Goal: Task Accomplishment & Management: Use online tool/utility

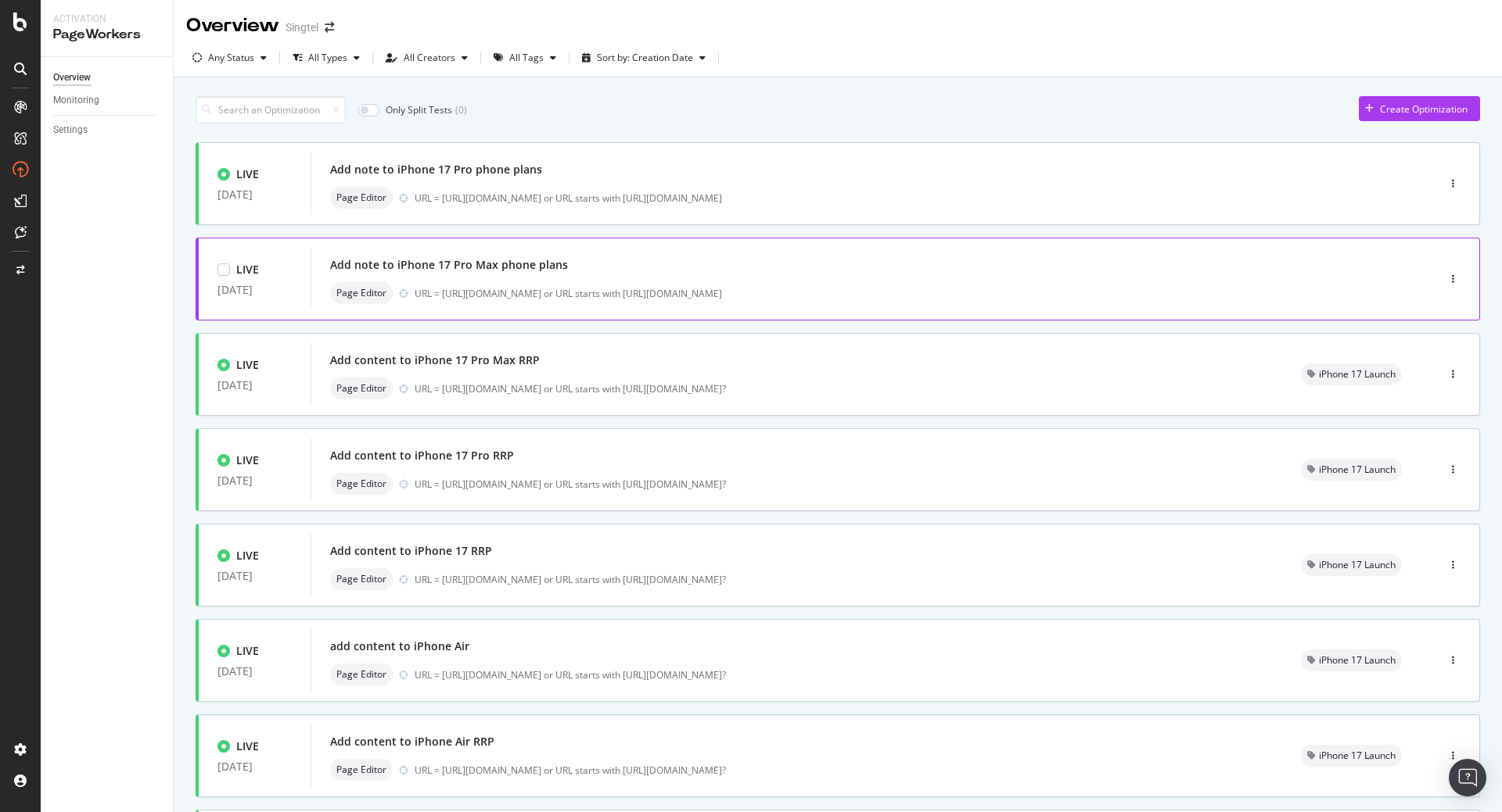
click at [397, 267] on div "Add note to iPhone 17 Pro Max phone plans" at bounding box center [449, 265] width 238 height 16
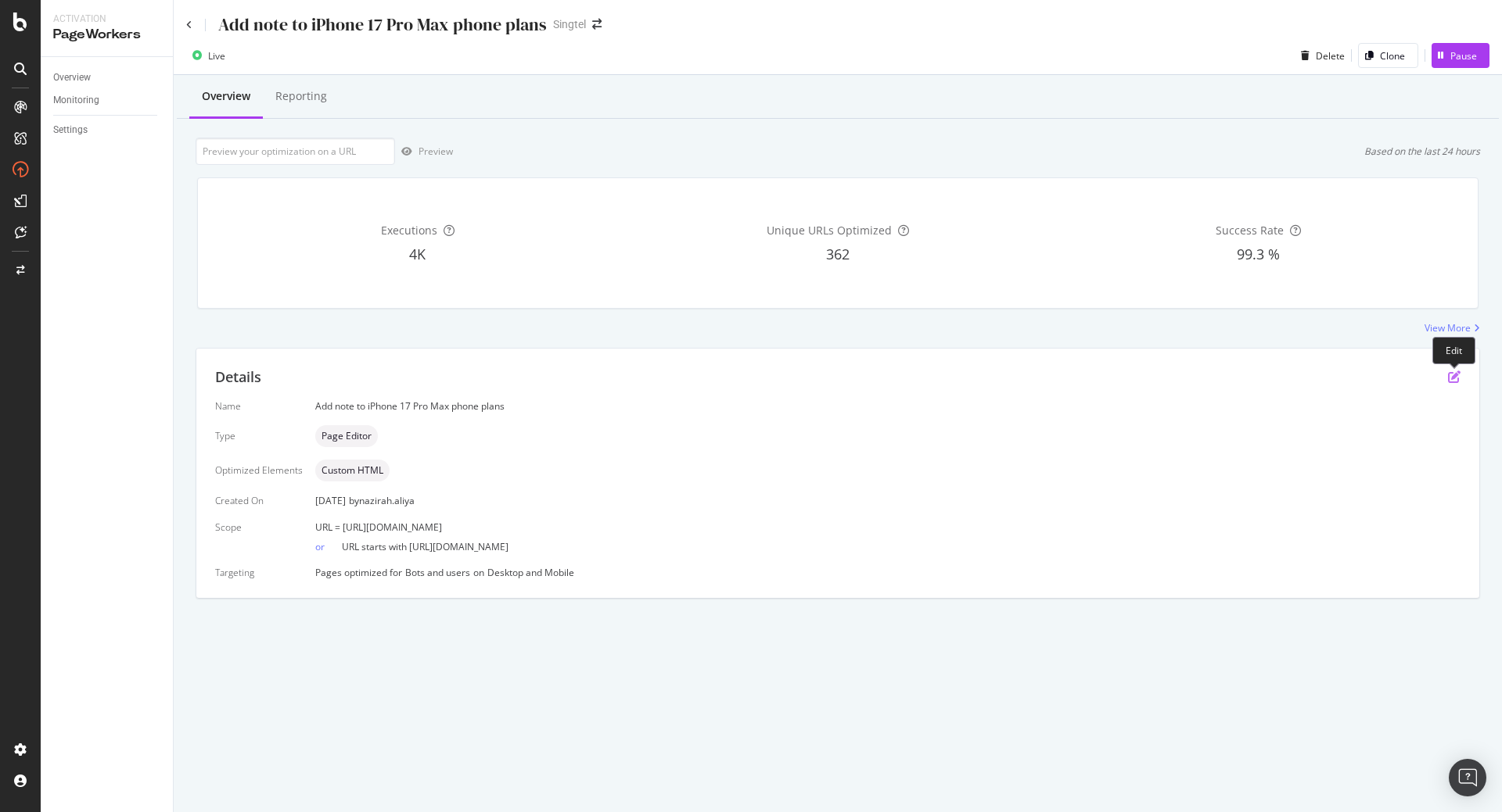
drag, startPoint x: 1449, startPoint y: 385, endPoint x: 1455, endPoint y: 376, distance: 10.8
click at [1455, 376] on div "Details" at bounding box center [838, 377] width 1245 height 20
click at [1455, 376] on icon "pen-to-square" at bounding box center [1454, 377] width 12 height 12
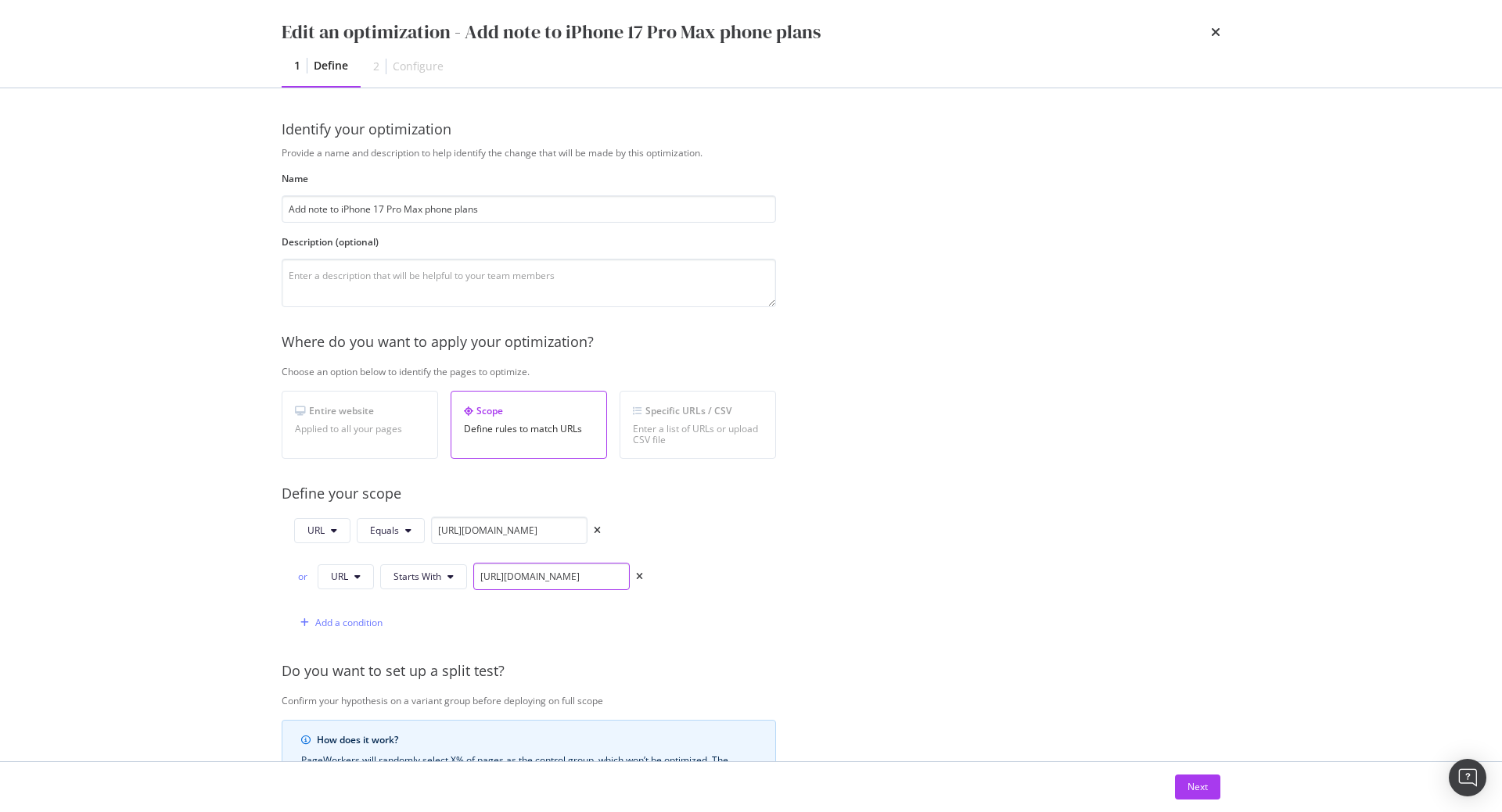
scroll to position [0, 115]
drag, startPoint x: 583, startPoint y: 577, endPoint x: 673, endPoint y: 581, distance: 90.1
click at [673, 581] on div "URL Equals https://shop.singtel.com/phones/apple-iphone-17-pro-max or URL Start…" at bounding box center [529, 577] width 494 height 119
drag, startPoint x: 878, startPoint y: 605, endPoint x: 604, endPoint y: 578, distance: 275.3
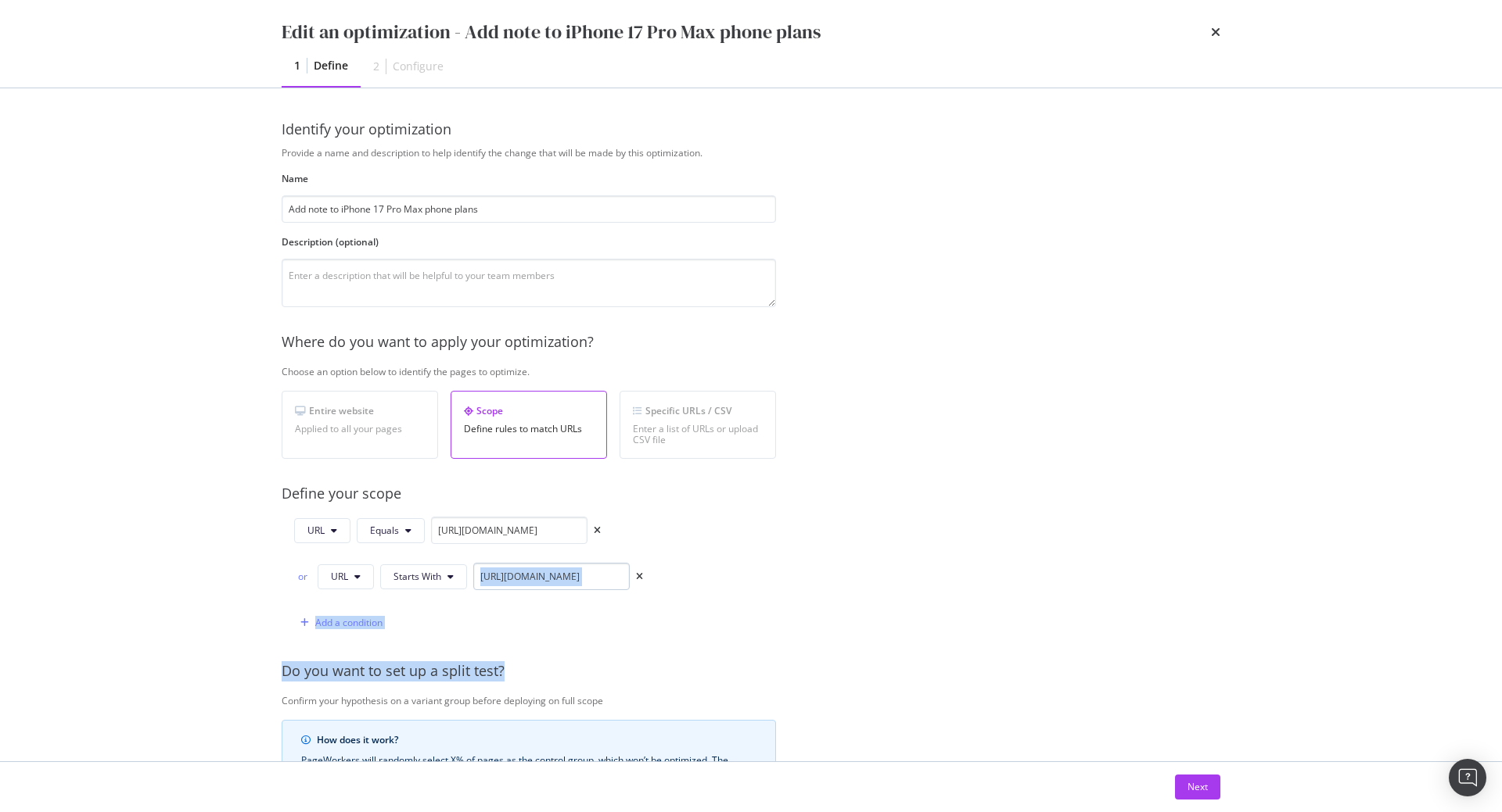
click at [604, 578] on div "Provide a name and description to help identify the change that will be made by…" at bounding box center [751, 591] width 939 height 890
click at [604, 578] on input "https://shop.singtel.com/phones/apple-iphone-17-pro-max" at bounding box center [551, 577] width 156 height 28
drag, startPoint x: 604, startPoint y: 578, endPoint x: 679, endPoint y: 572, distance: 75.2
click at [679, 572] on div "URL Equals https://shop.singtel.com/phones/apple-iphone-17-pro-max or URL Start…" at bounding box center [529, 577] width 494 height 119
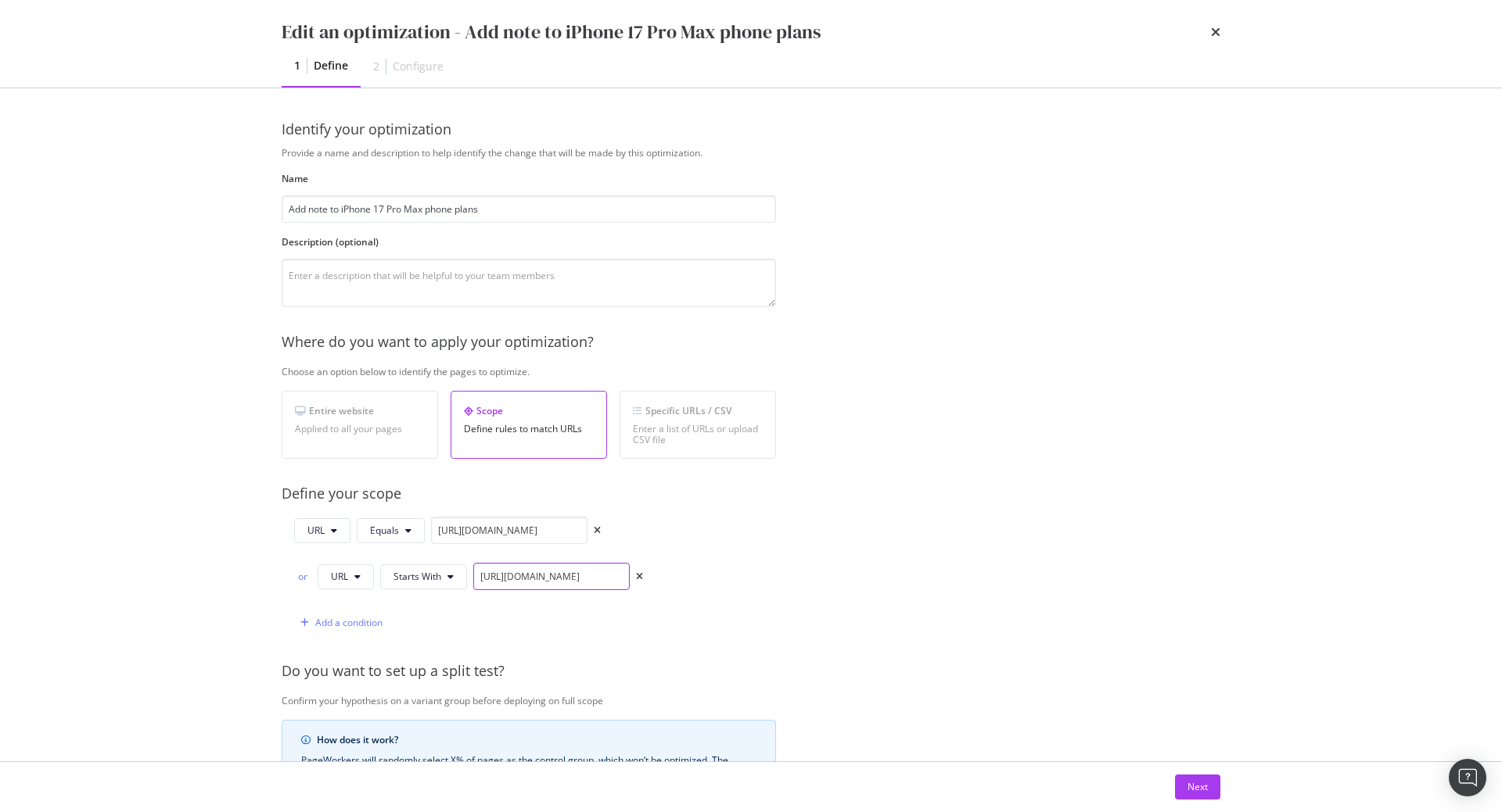
click at [627, 577] on input "https://shop.singtel.com/phones/apple-iphone-17-pro-max" at bounding box center [551, 577] width 156 height 28
type input "https://shop.singtel.com/phones/apple-iphone-17-pro-max?"
click at [1195, 794] on div "Next" at bounding box center [1197, 787] width 20 height 13
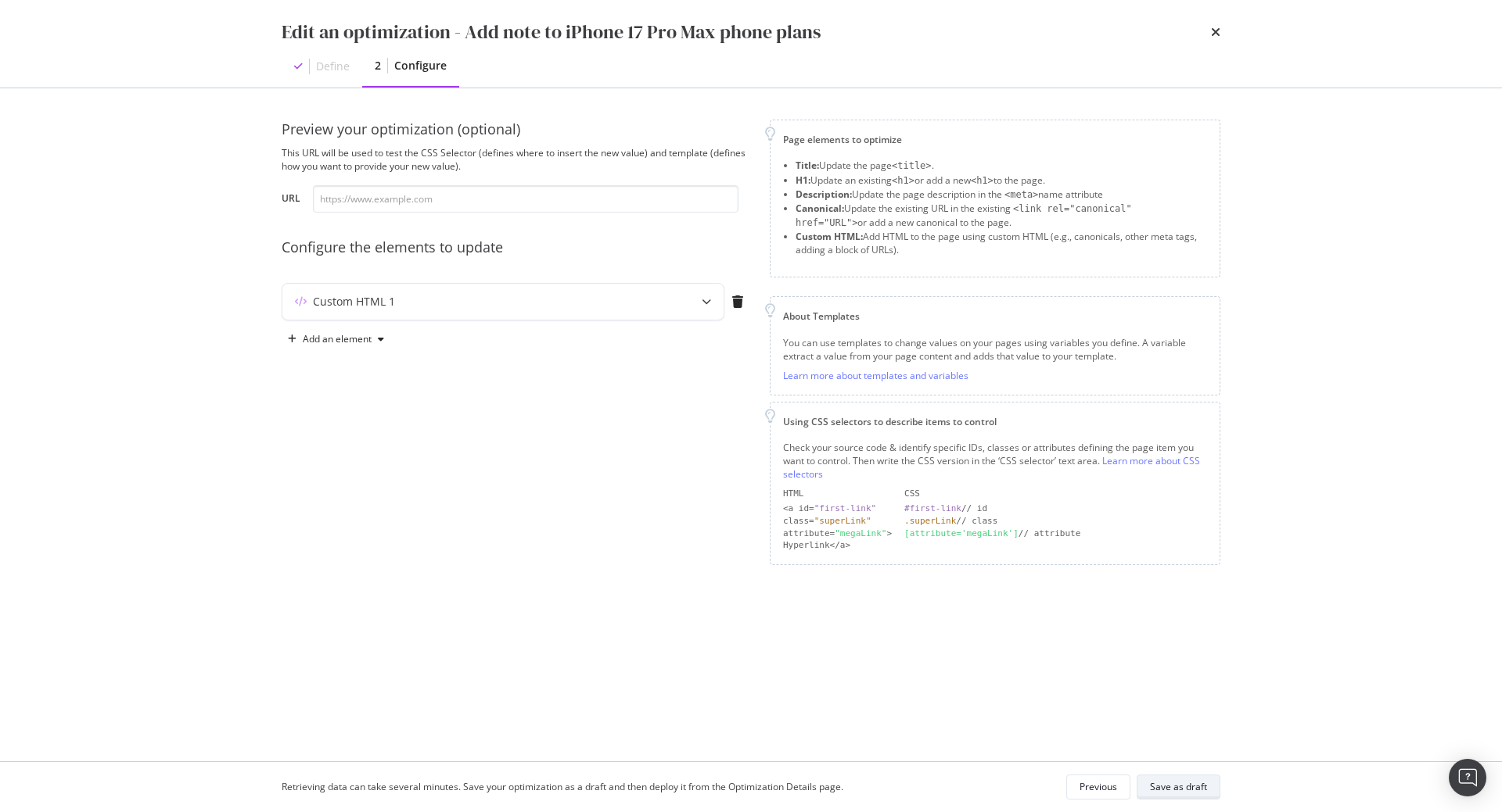
click at [1172, 787] on div "Save as draft" at bounding box center [1178, 787] width 57 height 13
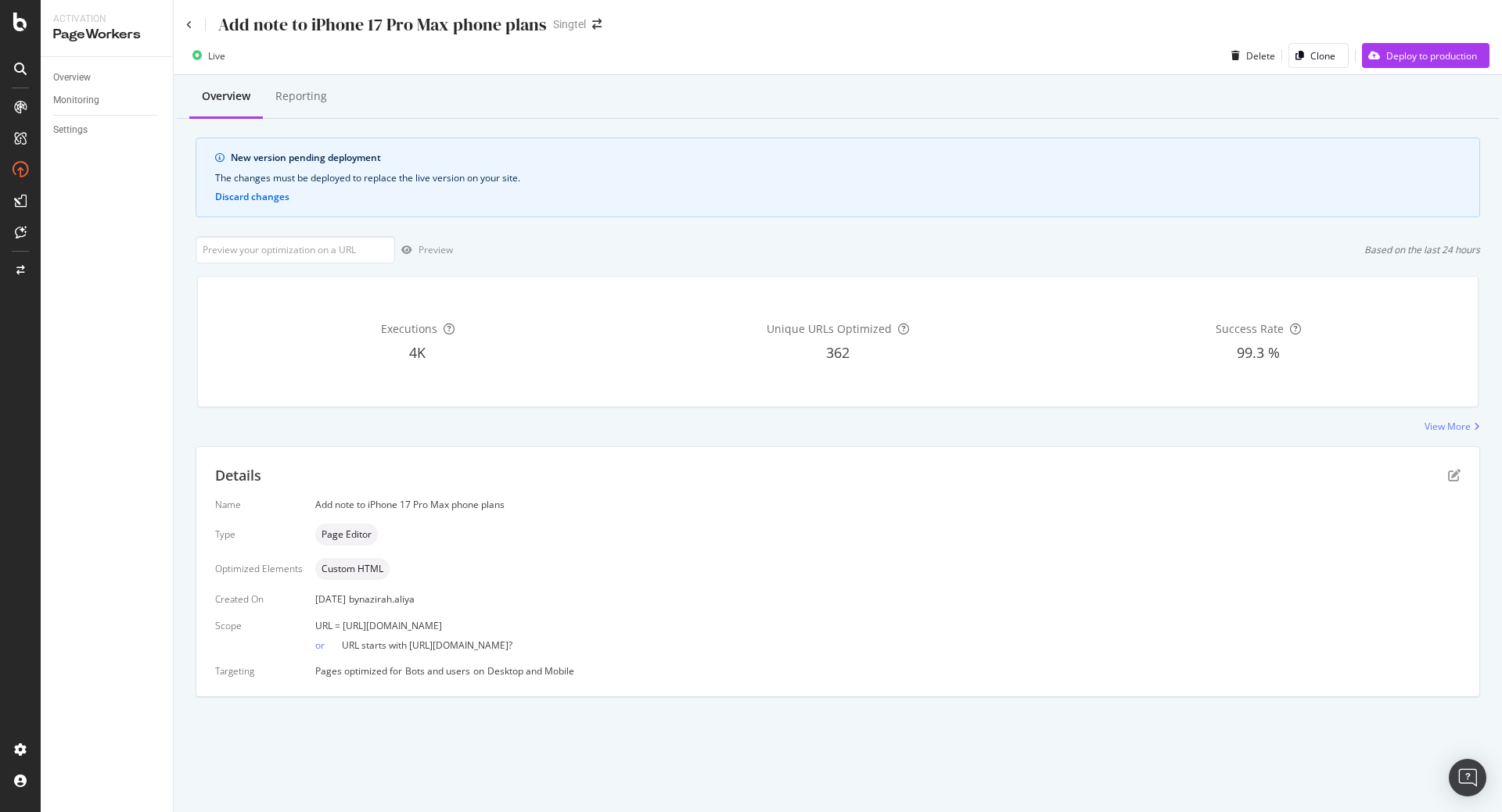
click at [1015, 534] on div "Page Editor" at bounding box center [887, 534] width 1145 height 22
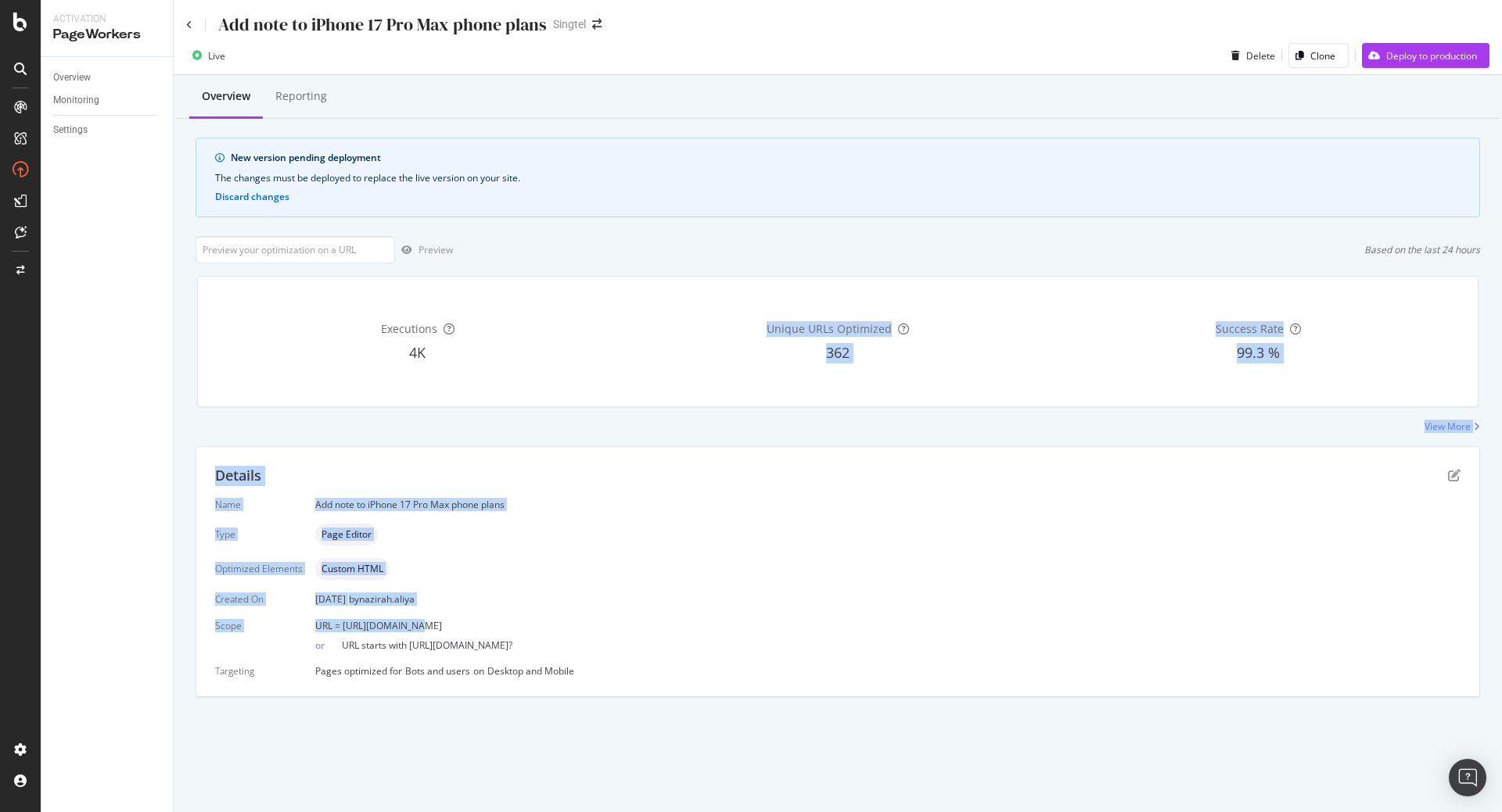
drag, startPoint x: 763, startPoint y: 270, endPoint x: 405, endPoint y: 614, distance: 496.5
click at [405, 614] on div "Overview Reporting New version pending deployment The changes must be deployed …" at bounding box center [837, 413] width 1328 height 677
click at [343, 627] on span "URL = [URL][DOMAIN_NAME]" at bounding box center [378, 626] width 127 height 13
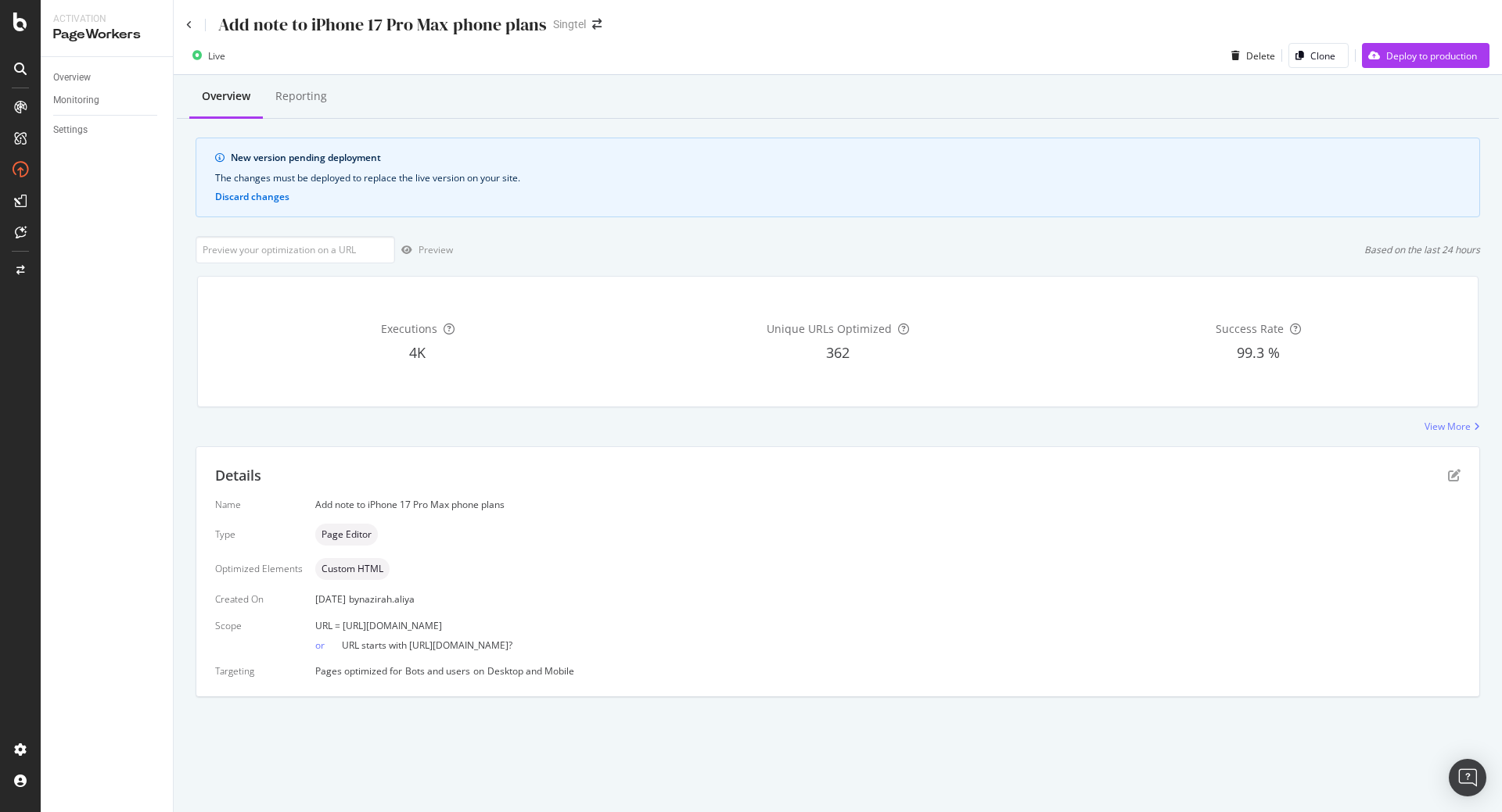
drag, startPoint x: 341, startPoint y: 627, endPoint x: 636, endPoint y: 622, distance: 295.0
click at [636, 622] on div "URL = [URL][DOMAIN_NAME]" at bounding box center [887, 626] width 1145 height 13
copy span "https://shop.singtel.com/phones/apple-iphone-17-pro-max"
click at [347, 253] on input "url" at bounding box center [295, 250] width 199 height 28
paste input "https://shop.singtel.com/phones/apple-iphone-17-pro-max"
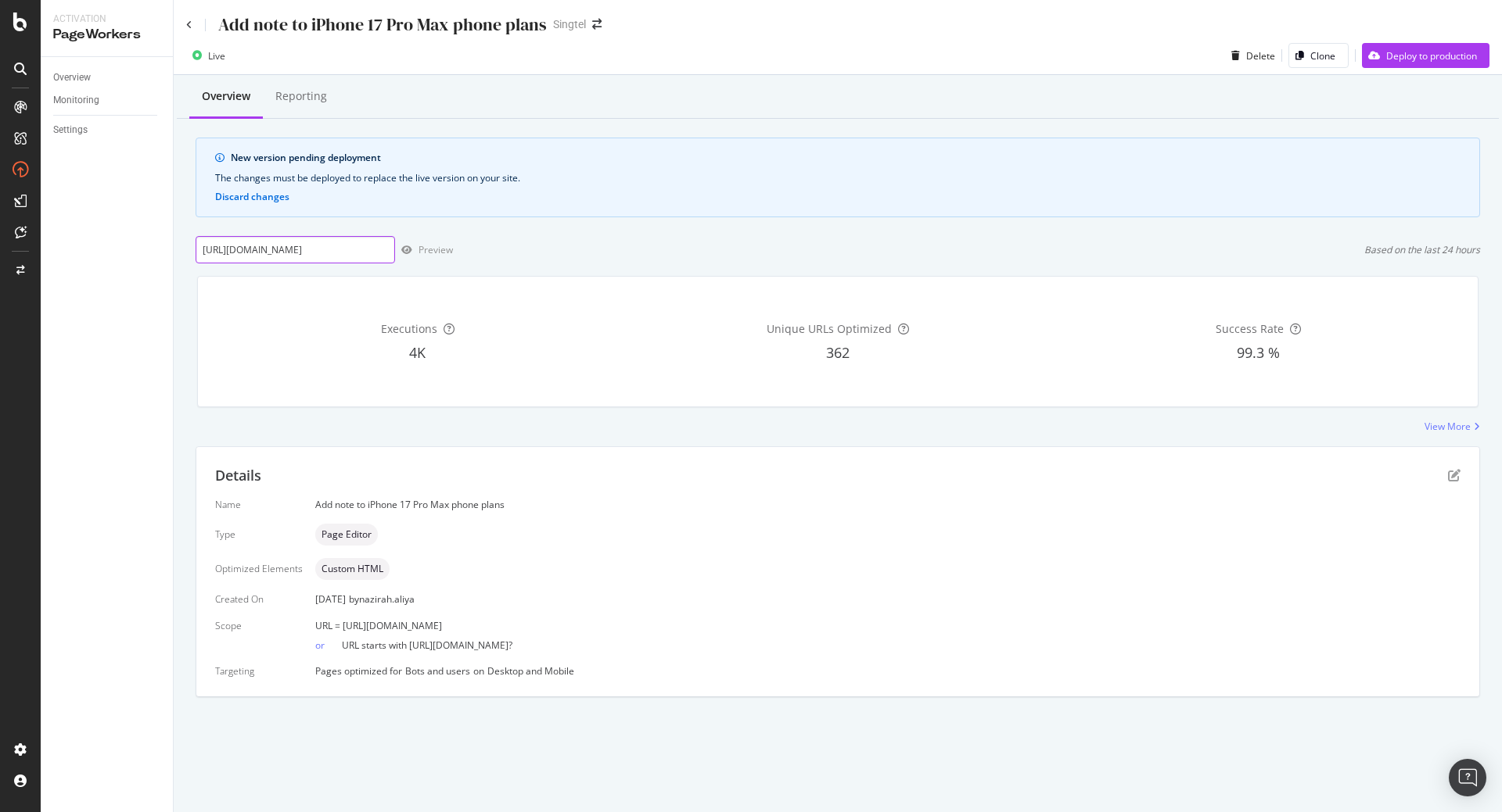
scroll to position [0, 72]
type input "https://shop.singtel.com/phones/apple-iphone-17-pro-max"
click at [410, 252] on icon "button" at bounding box center [406, 250] width 11 height 9
click at [1454, 478] on icon "pen-to-square" at bounding box center [1454, 475] width 12 height 12
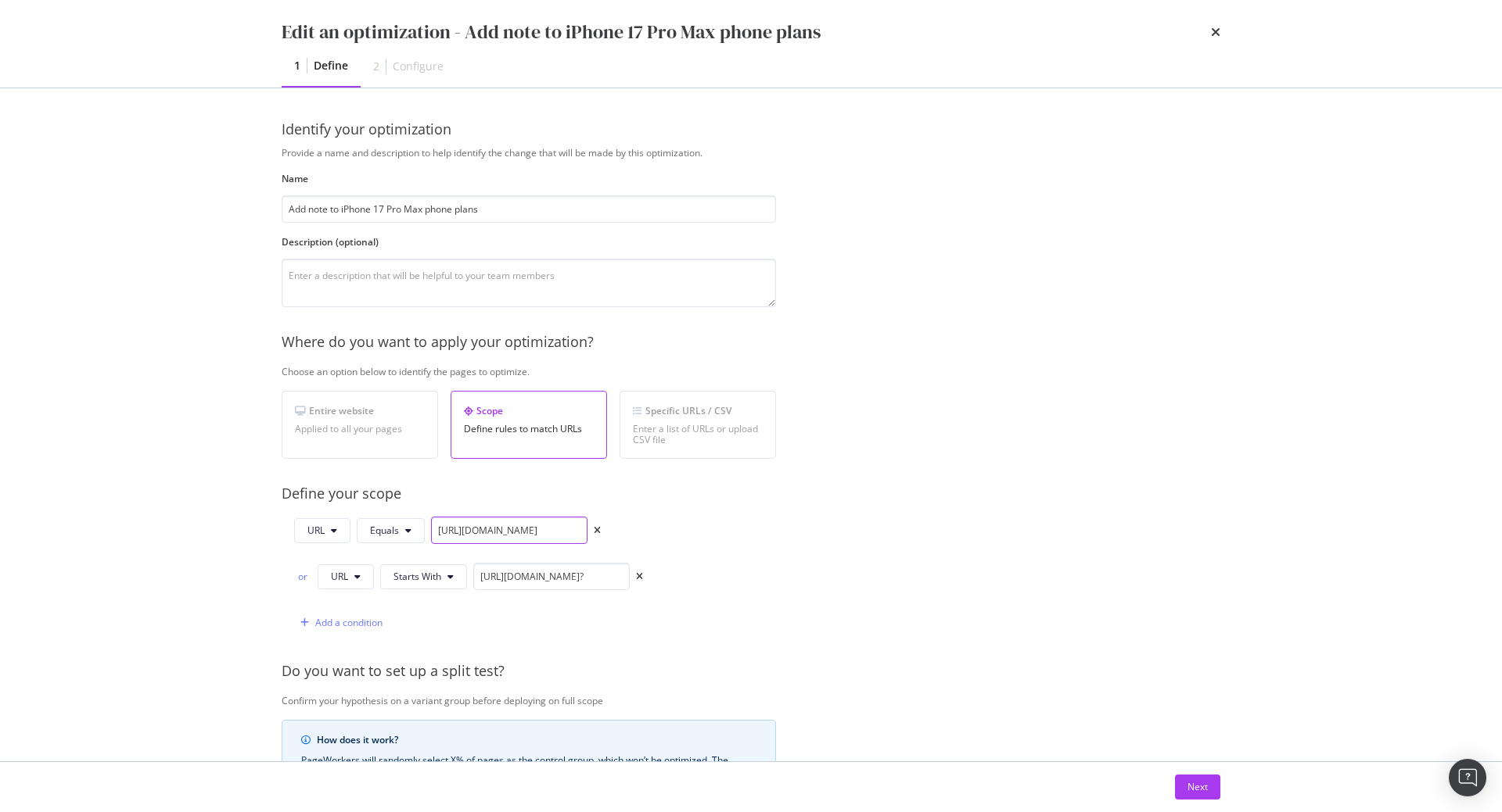
scroll to position [0, 115]
drag, startPoint x: 539, startPoint y: 534, endPoint x: 637, endPoint y: 538, distance: 98.1
click at [637, 538] on div "URL Equals https://shop.singtel.com/phones/apple-iphone-17-pro-max" at bounding box center [468, 533] width 349 height 33
drag, startPoint x: 713, startPoint y: 539, endPoint x: 597, endPoint y: 575, distance: 121.5
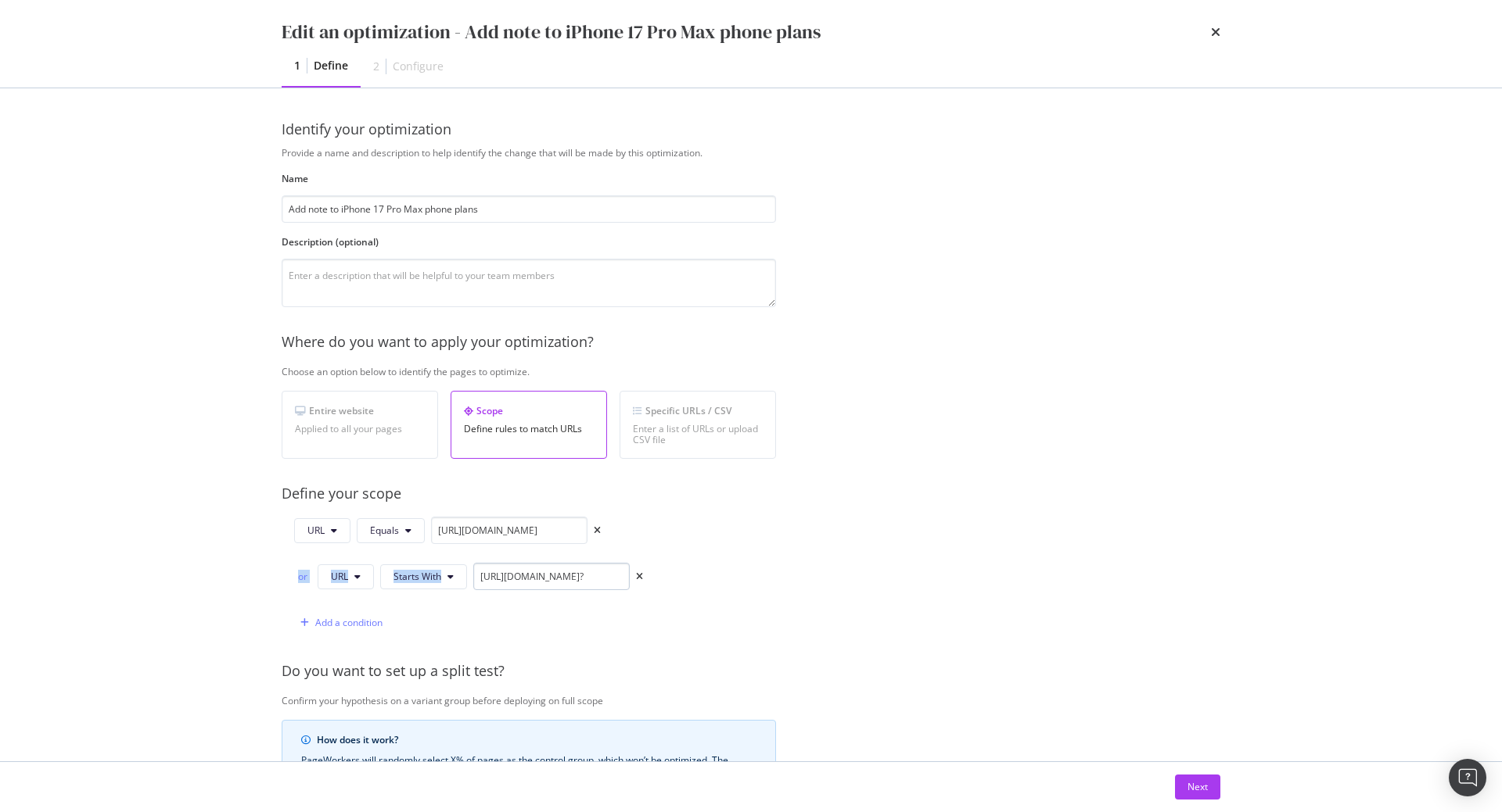
click at [597, 575] on div "URL Equals https://shop.singtel.com/phones/apple-iphone-17-pro-max or URL Start…" at bounding box center [529, 577] width 494 height 119
drag, startPoint x: 597, startPoint y: 575, endPoint x: 729, endPoint y: 573, distance: 132.0
click at [729, 573] on div "URL Equals https://shop.singtel.com/phones/apple-iphone-17-pro-max or URL Start…" at bounding box center [529, 577] width 494 height 119
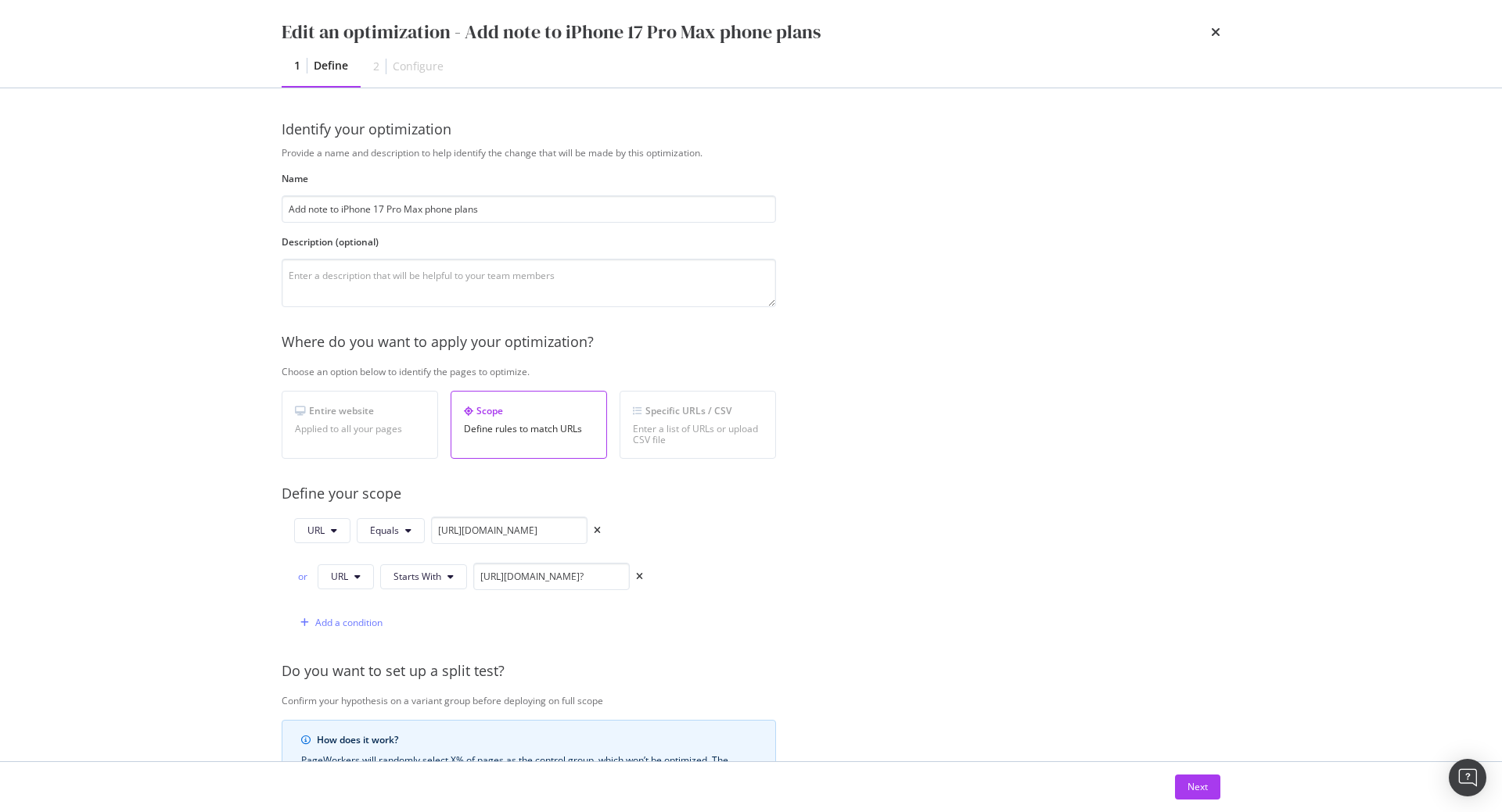
click at [816, 591] on div "Provide a name and description to help identify the change that will be made by…" at bounding box center [751, 591] width 939 height 890
click at [1199, 793] on div "Next" at bounding box center [1197, 787] width 20 height 13
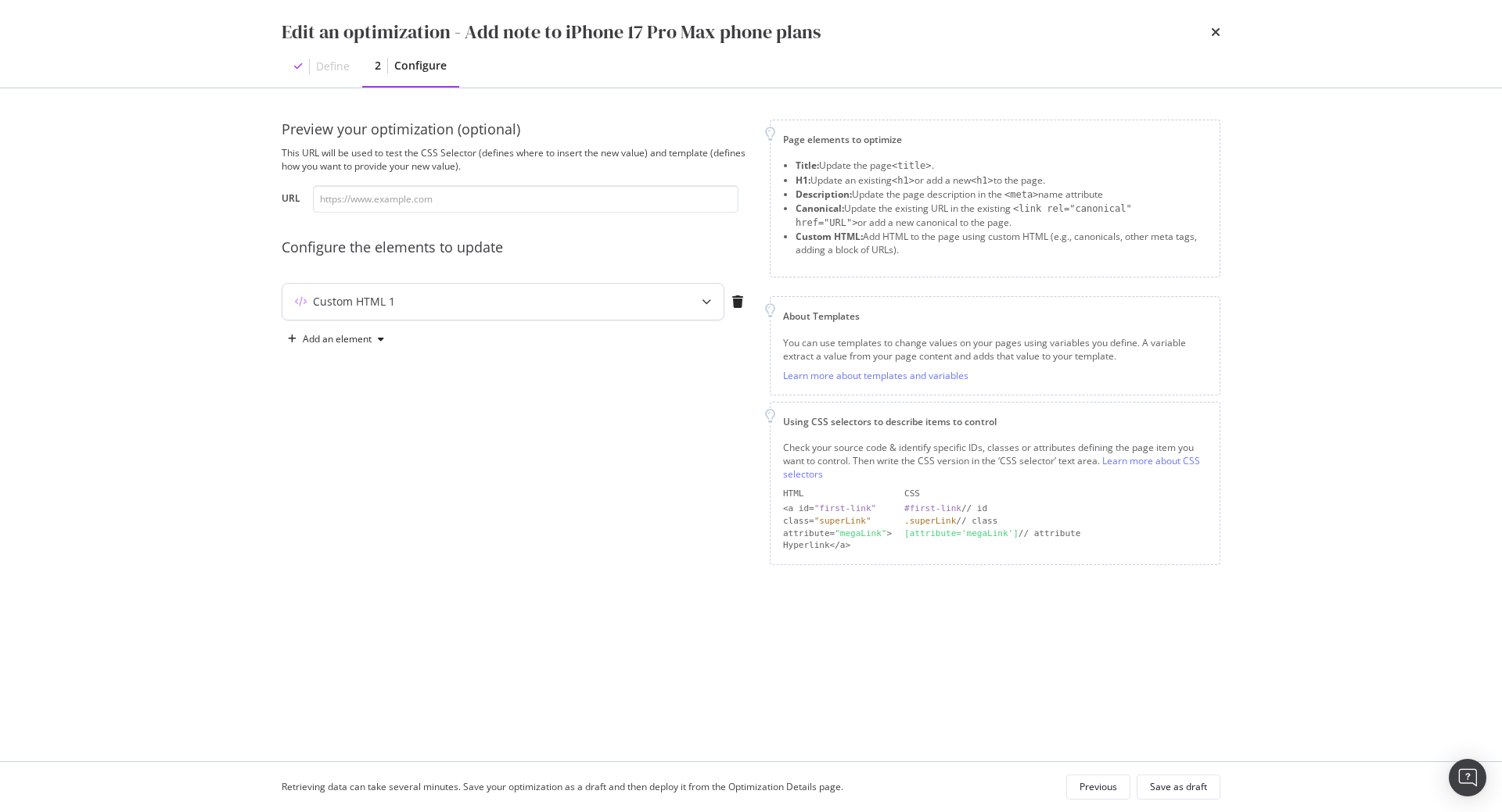
click at [548, 315] on div "Custom HTML 1" at bounding box center [503, 301] width 441 height 36
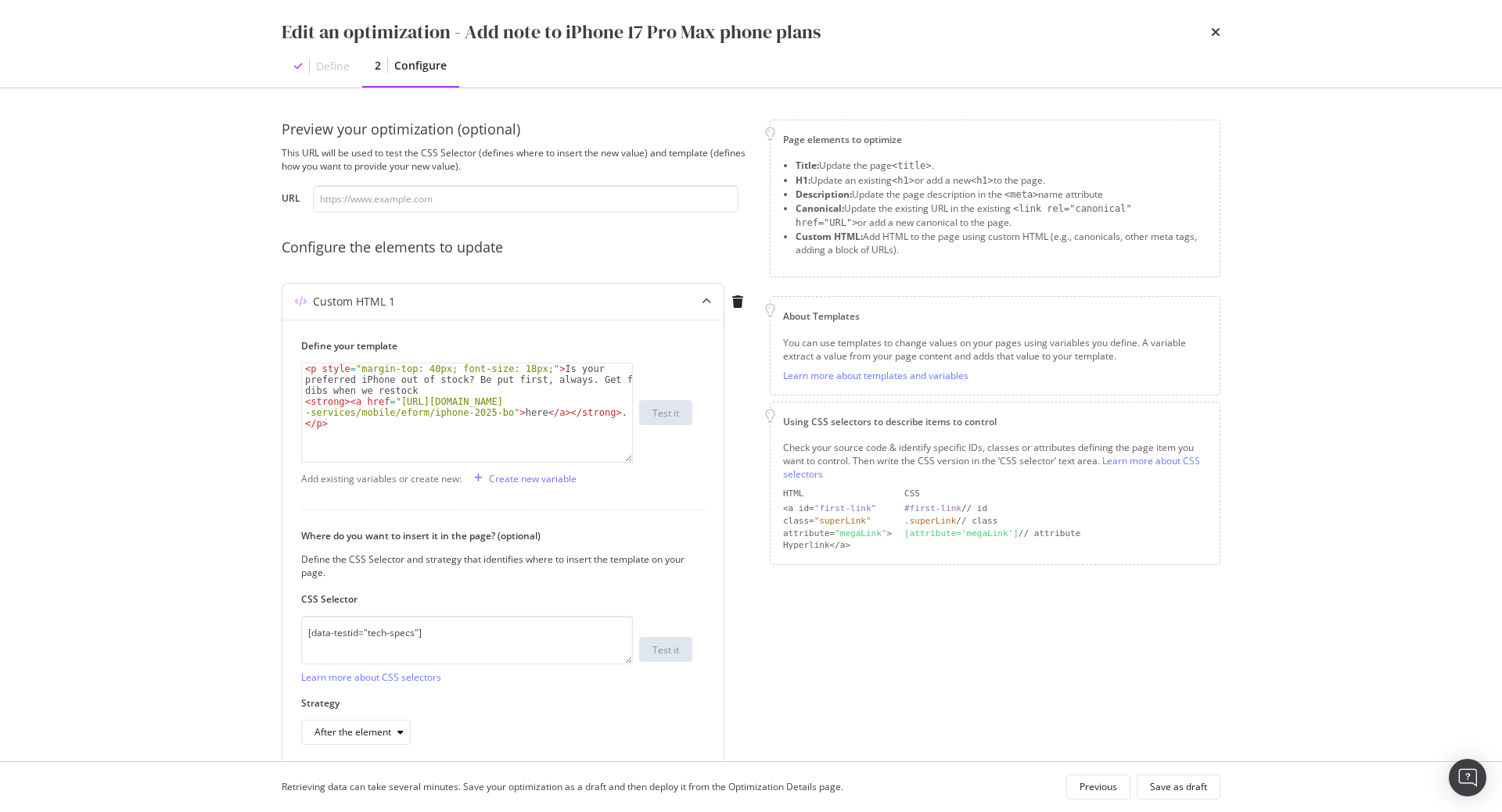
scroll to position [65, 0]
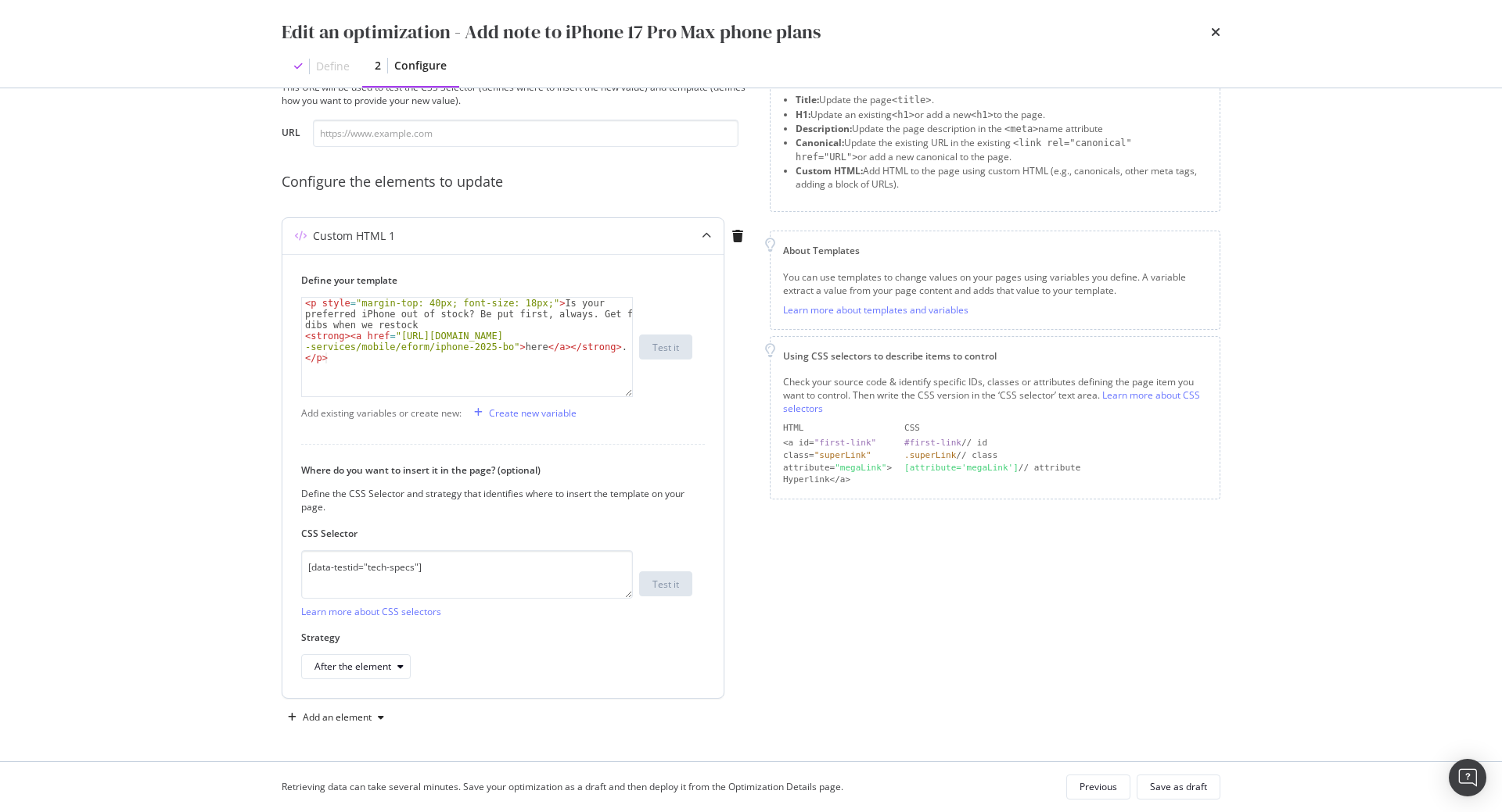
click at [581, 655] on div "After the element" at bounding box center [497, 667] width 391 height 25
type textarea "</p>"
click at [570, 372] on div "< p style = "margin-top: 40px; font-size: 18px;" > Is your preferred iPhone out…" at bounding box center [467, 369] width 330 height 142
click at [1179, 788] on div "Save as draft" at bounding box center [1178, 787] width 57 height 13
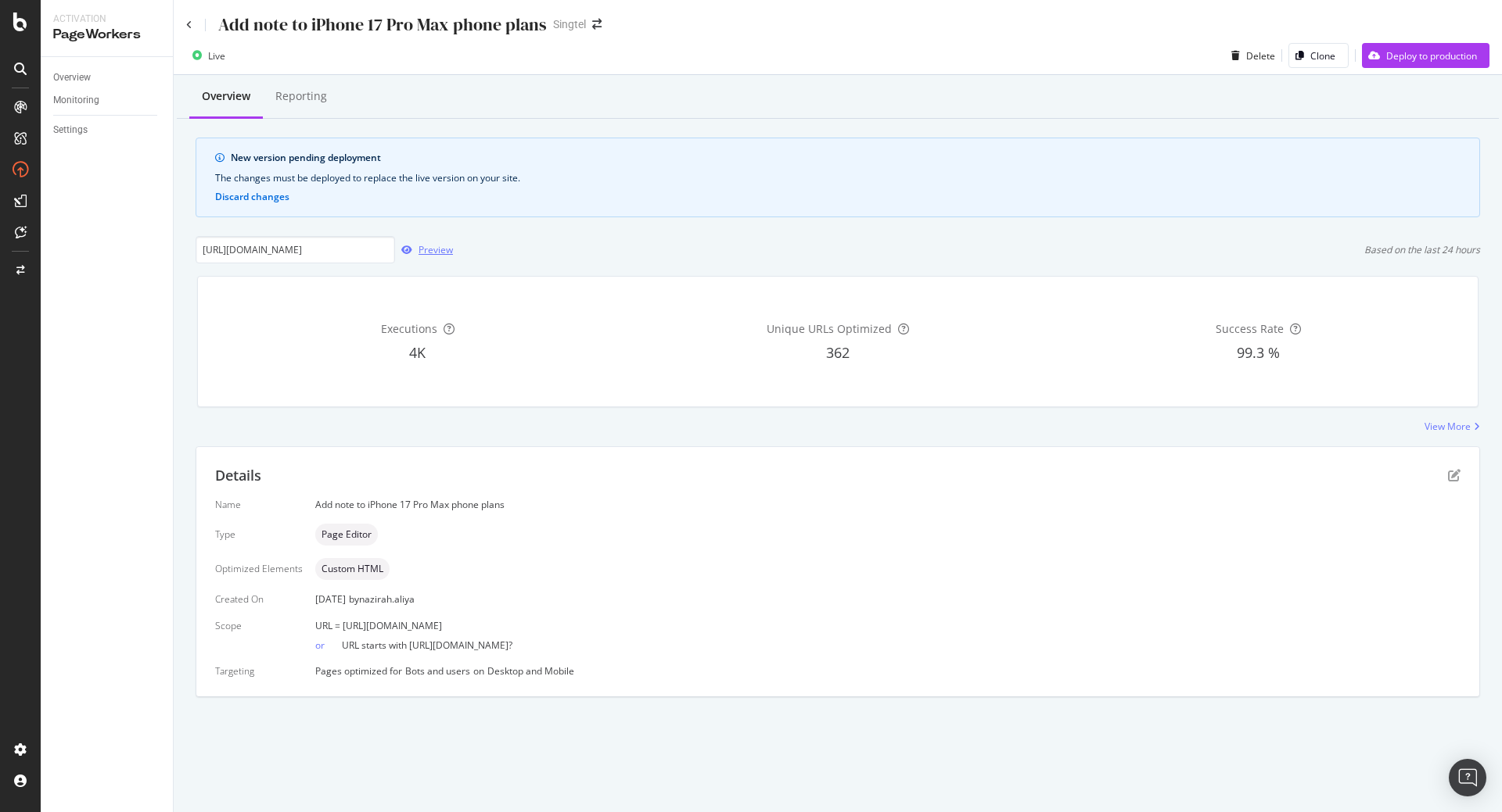
click at [432, 245] on div "Preview" at bounding box center [436, 250] width 34 height 13
click at [1451, 477] on icon "pen-to-square" at bounding box center [1454, 475] width 12 height 12
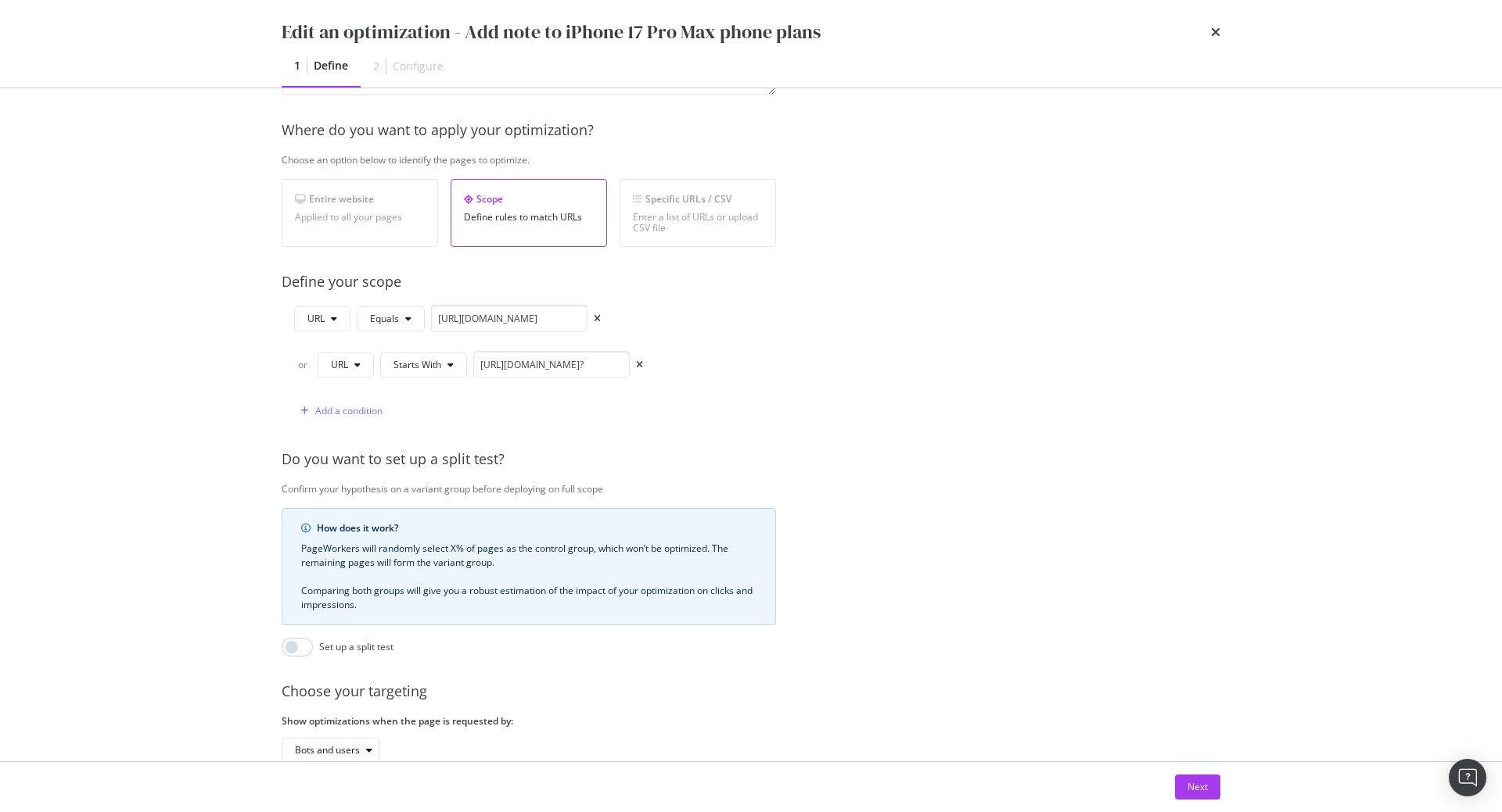
scroll to position [318, 0]
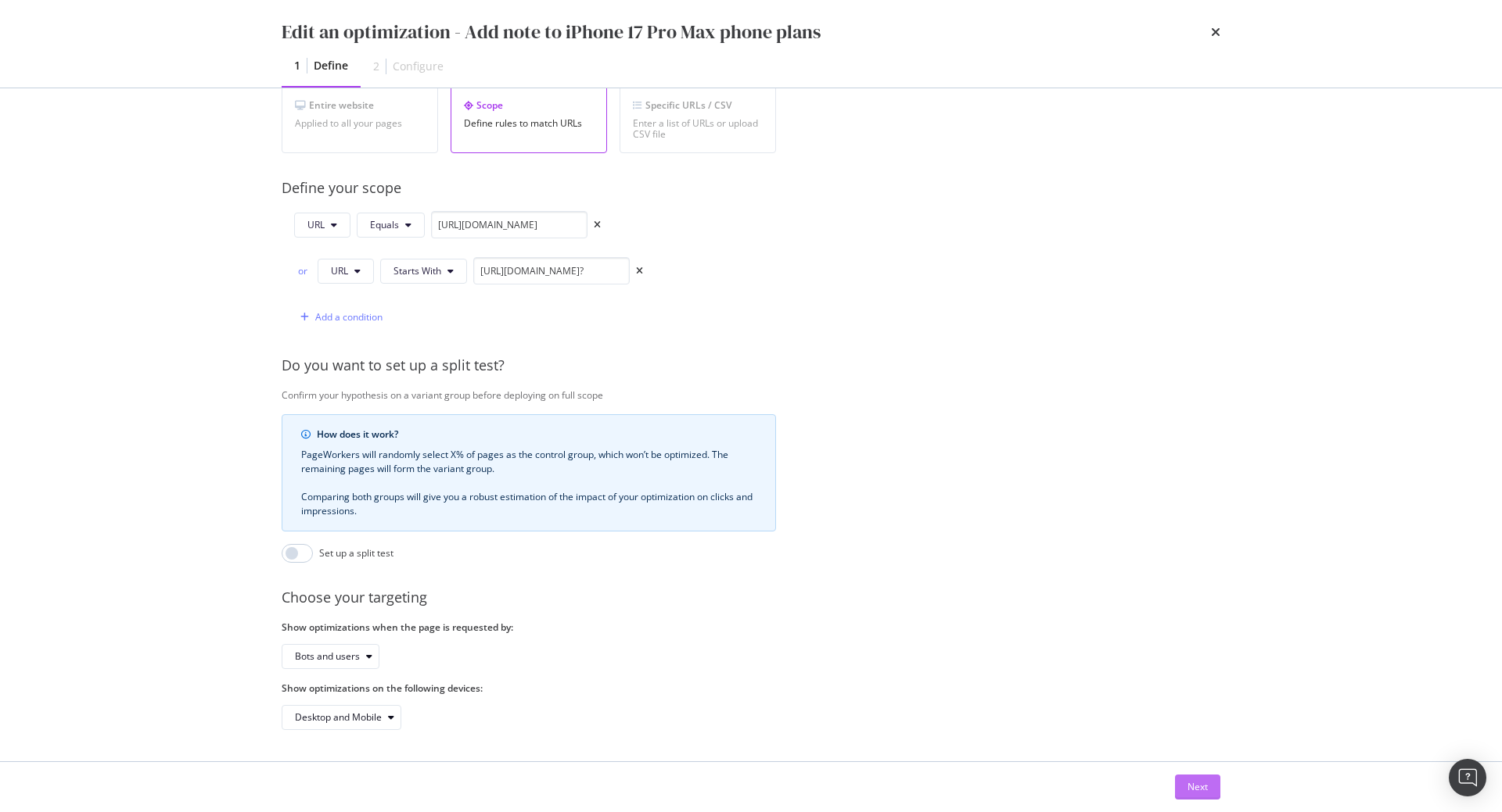
click at [1191, 787] on div "Next" at bounding box center [1197, 787] width 20 height 13
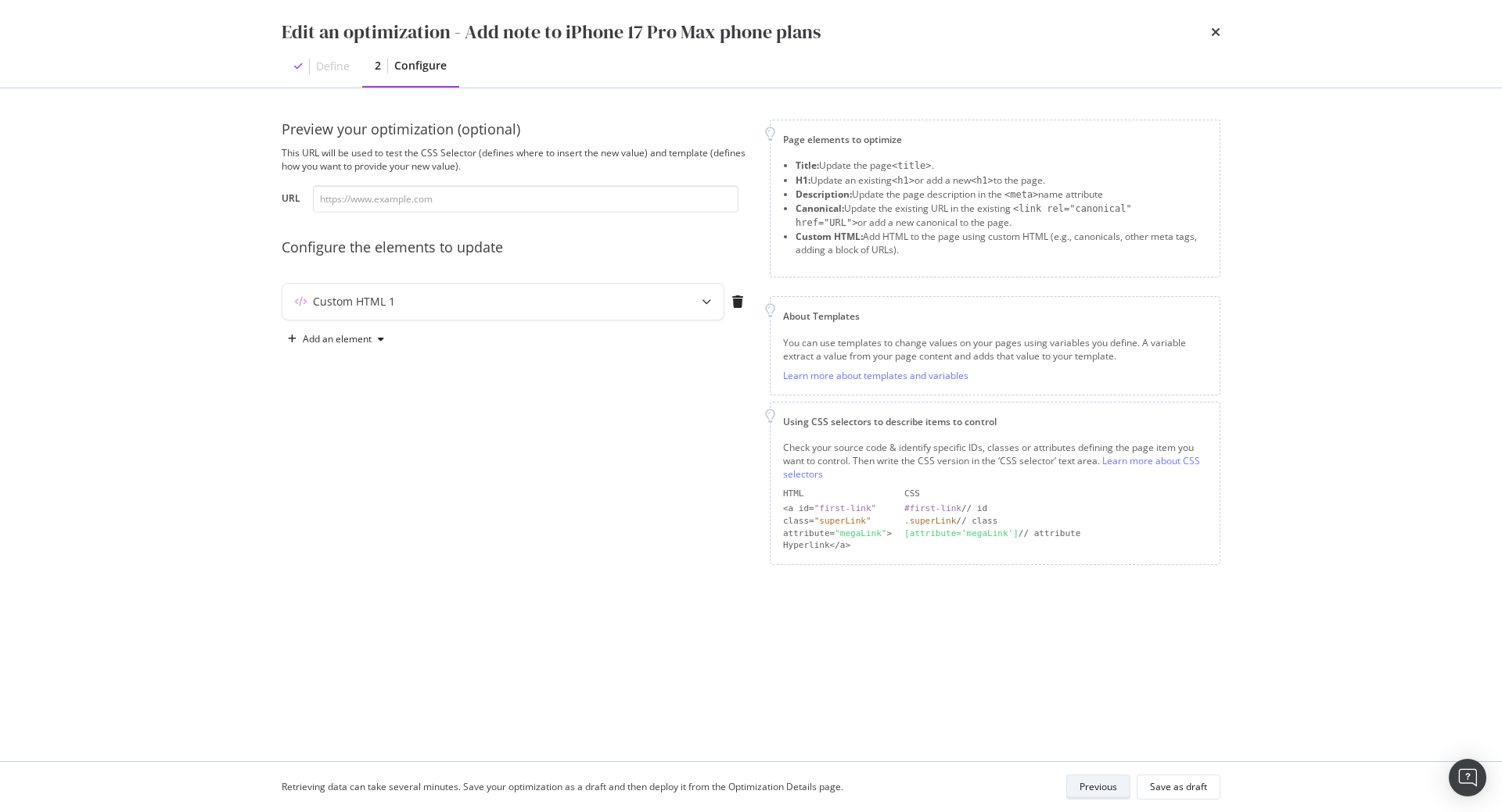
scroll to position [0, 0]
click at [671, 298] on div "Custom HTML 1" at bounding box center [503, 301] width 441 height 36
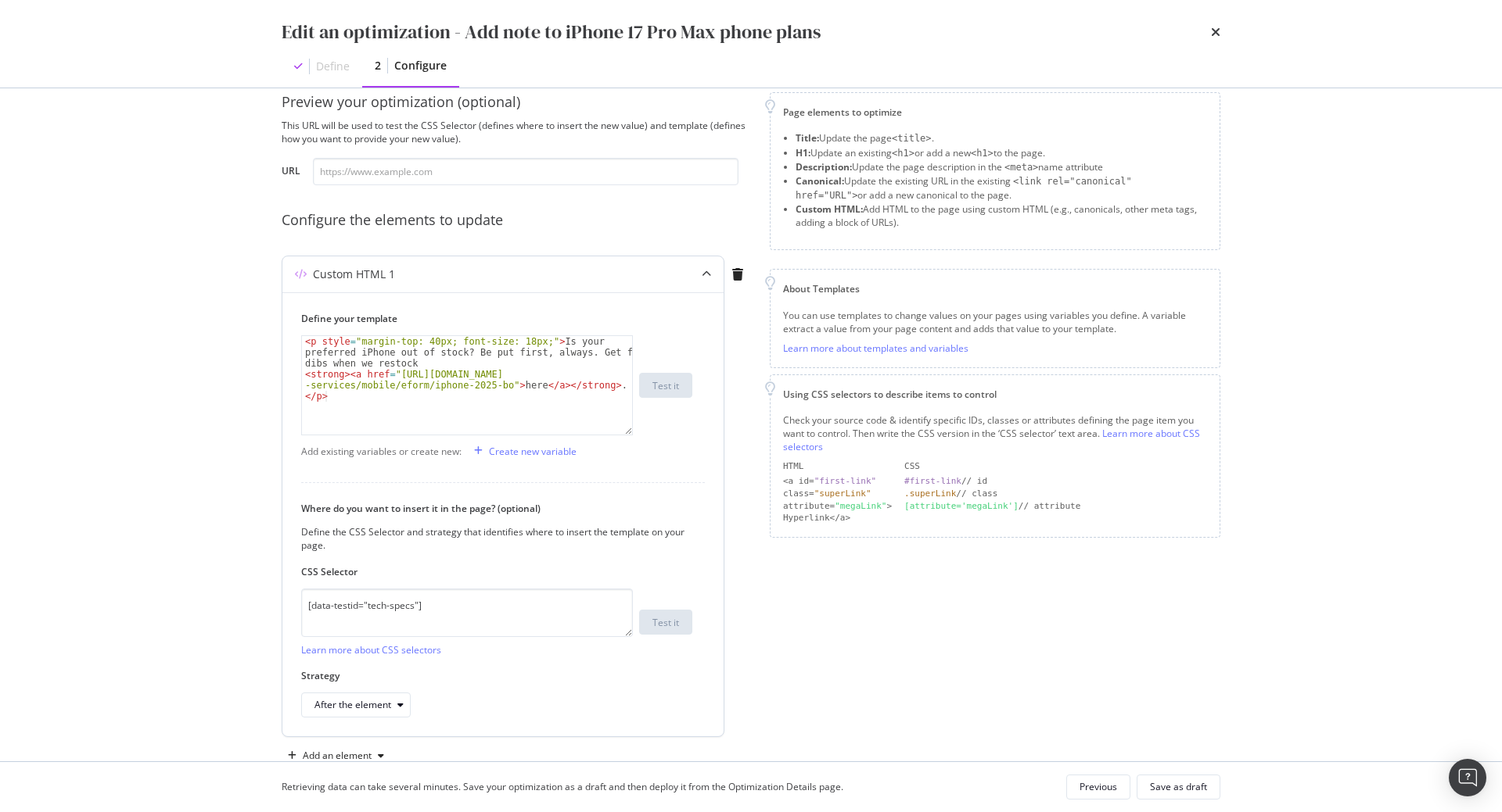
scroll to position [65, 0]
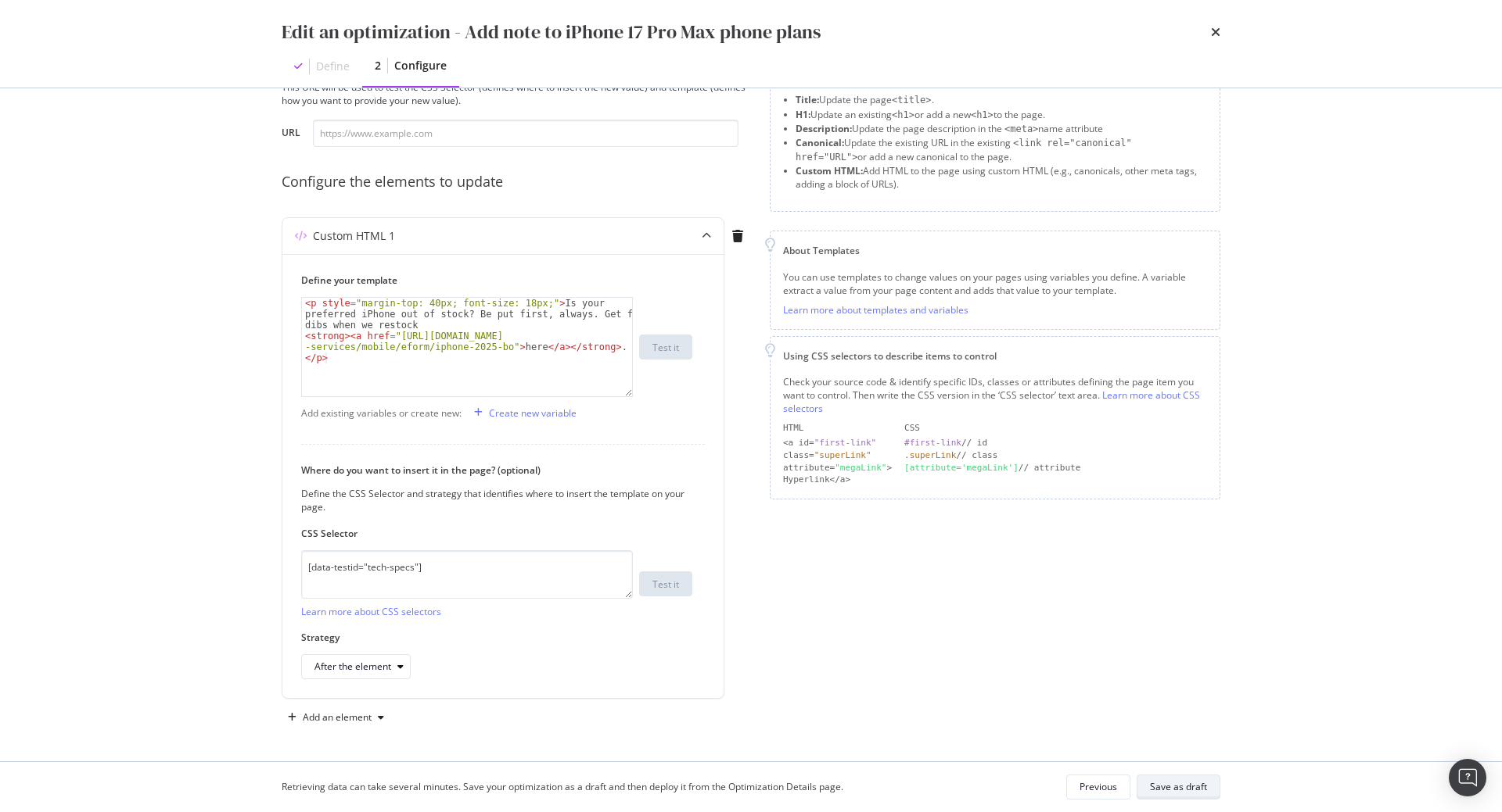
click at [1180, 785] on div "Save as draft" at bounding box center [1178, 787] width 57 height 13
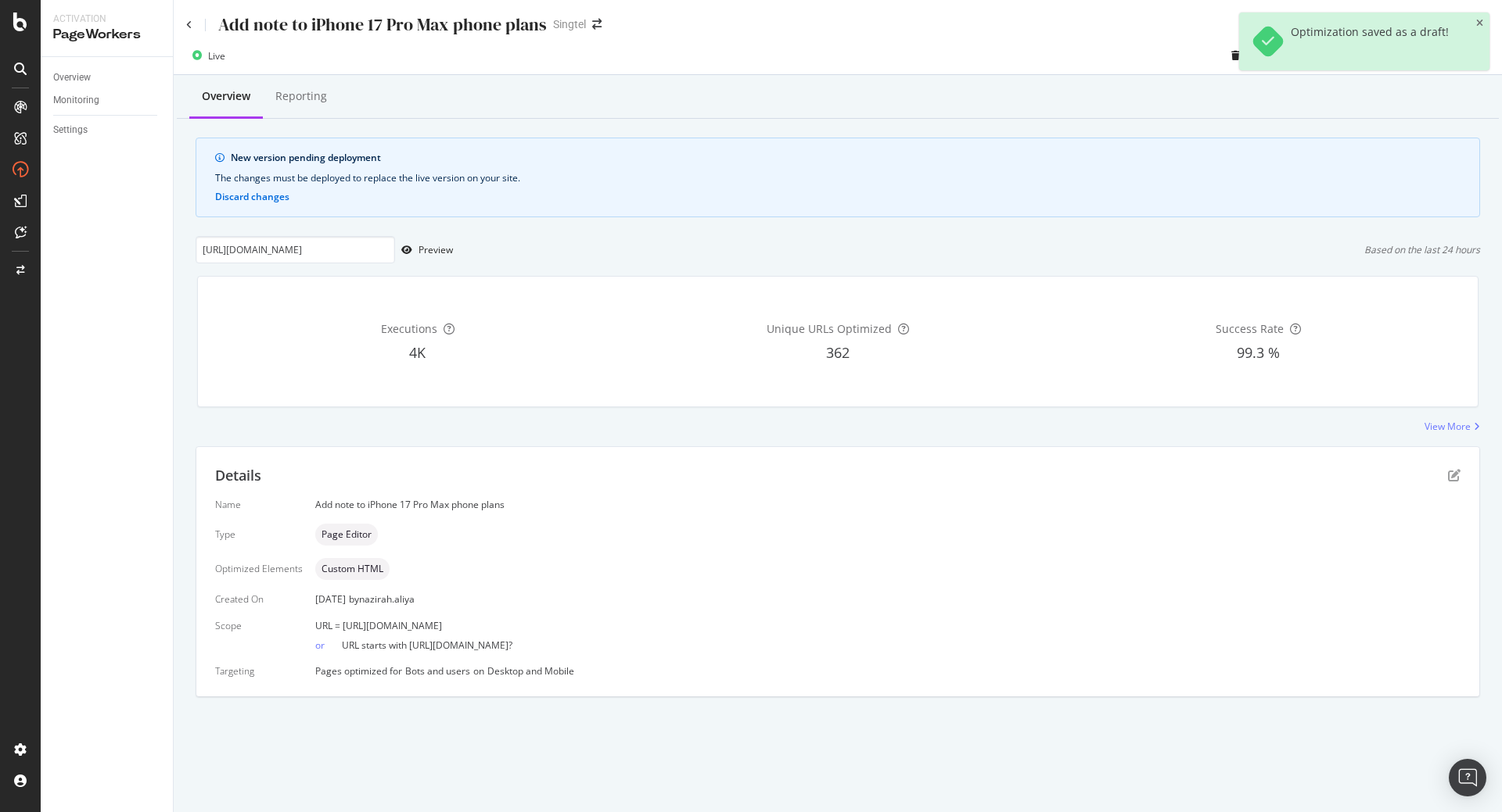
drag, startPoint x: 613, startPoint y: 629, endPoint x: 342, endPoint y: 630, distance: 271.0
click at [342, 630] on div "URL = [URL][DOMAIN_NAME]" at bounding box center [887, 626] width 1145 height 13
copy span "https://shop.singtel.com/phones/apple-iphone-17-pro-max"
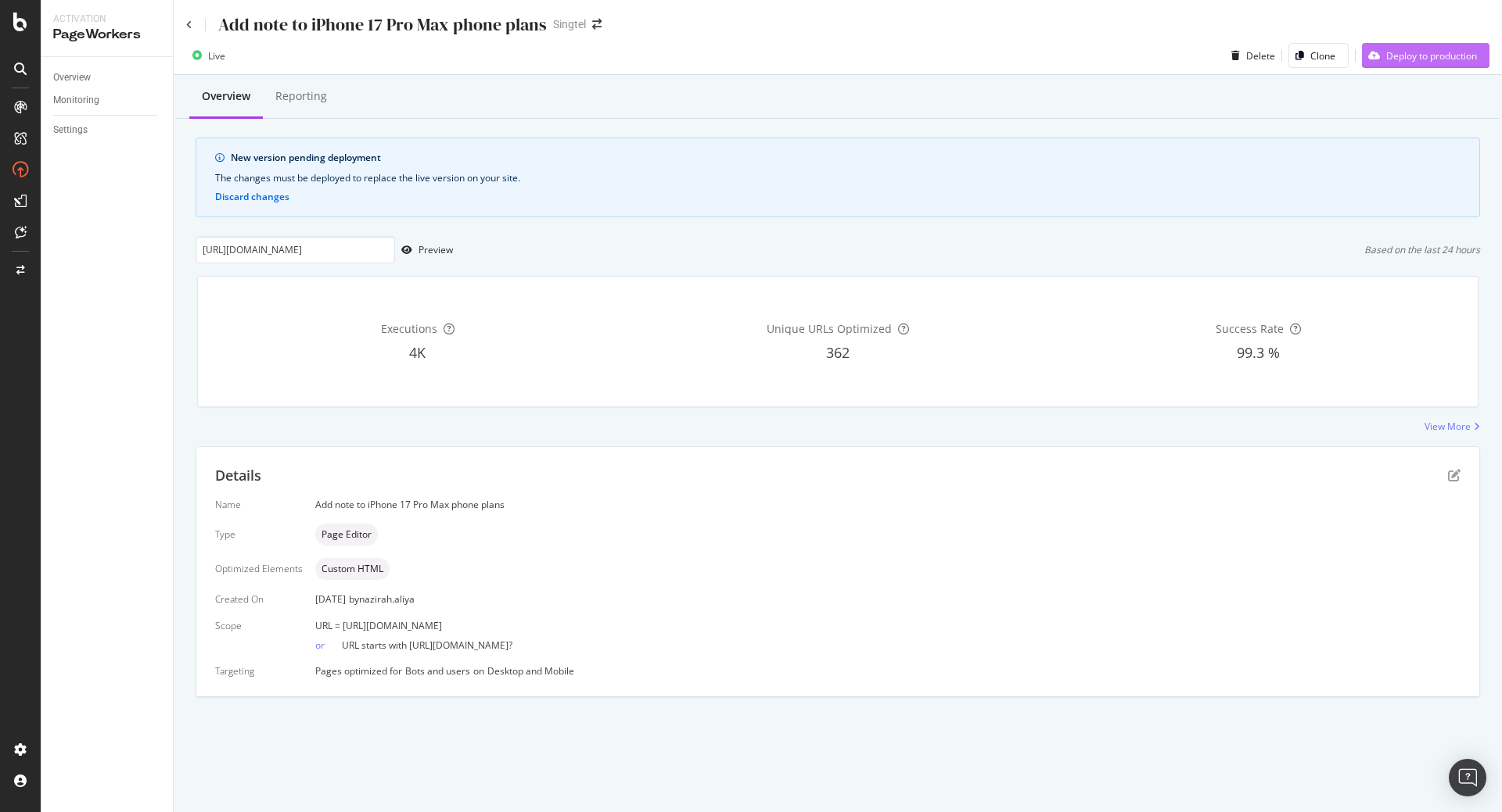
click at [1413, 60] on div "Deploy to production" at bounding box center [1431, 56] width 91 height 13
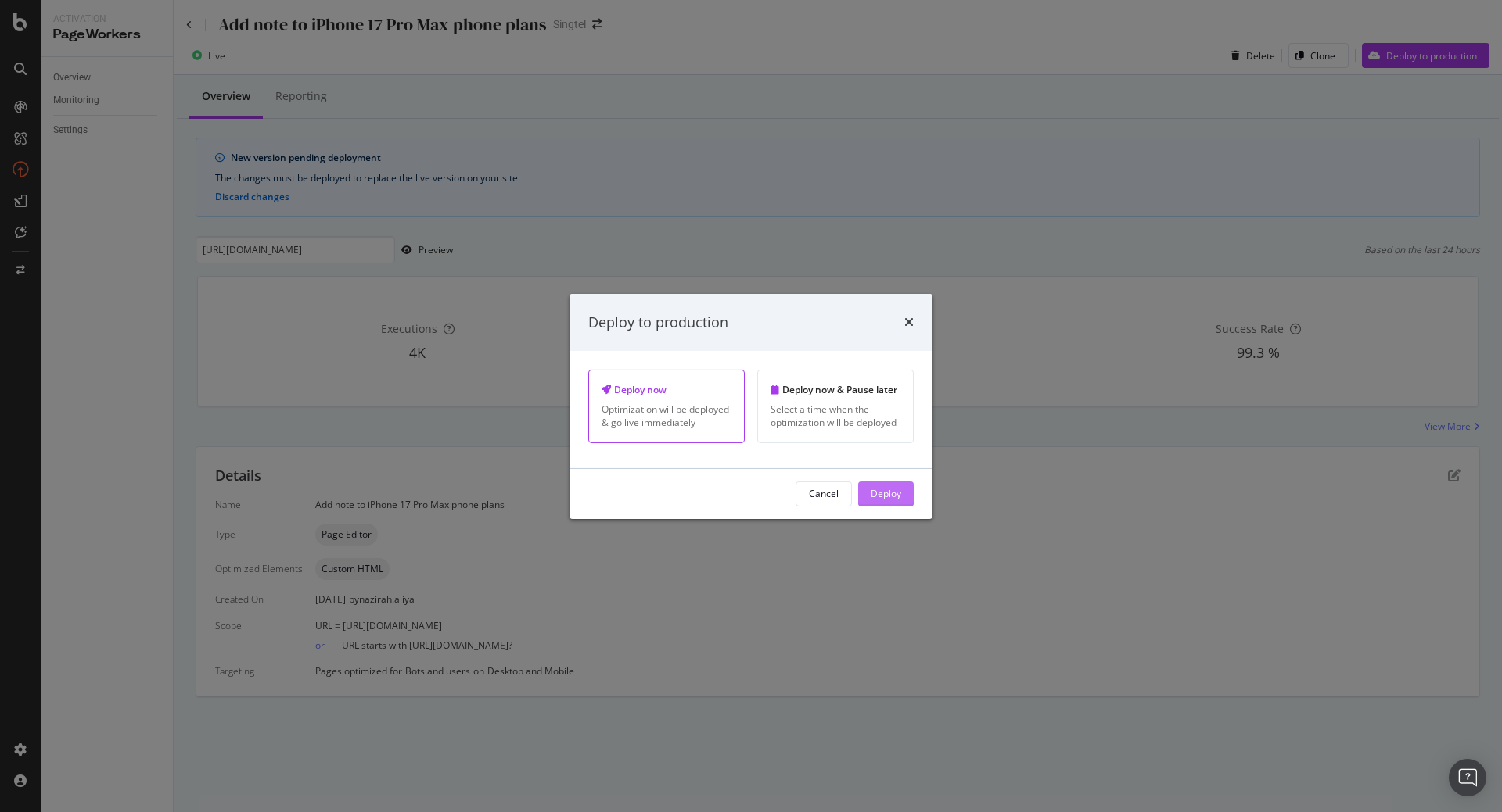
click at [887, 502] on div "Deploy" at bounding box center [885, 494] width 30 height 24
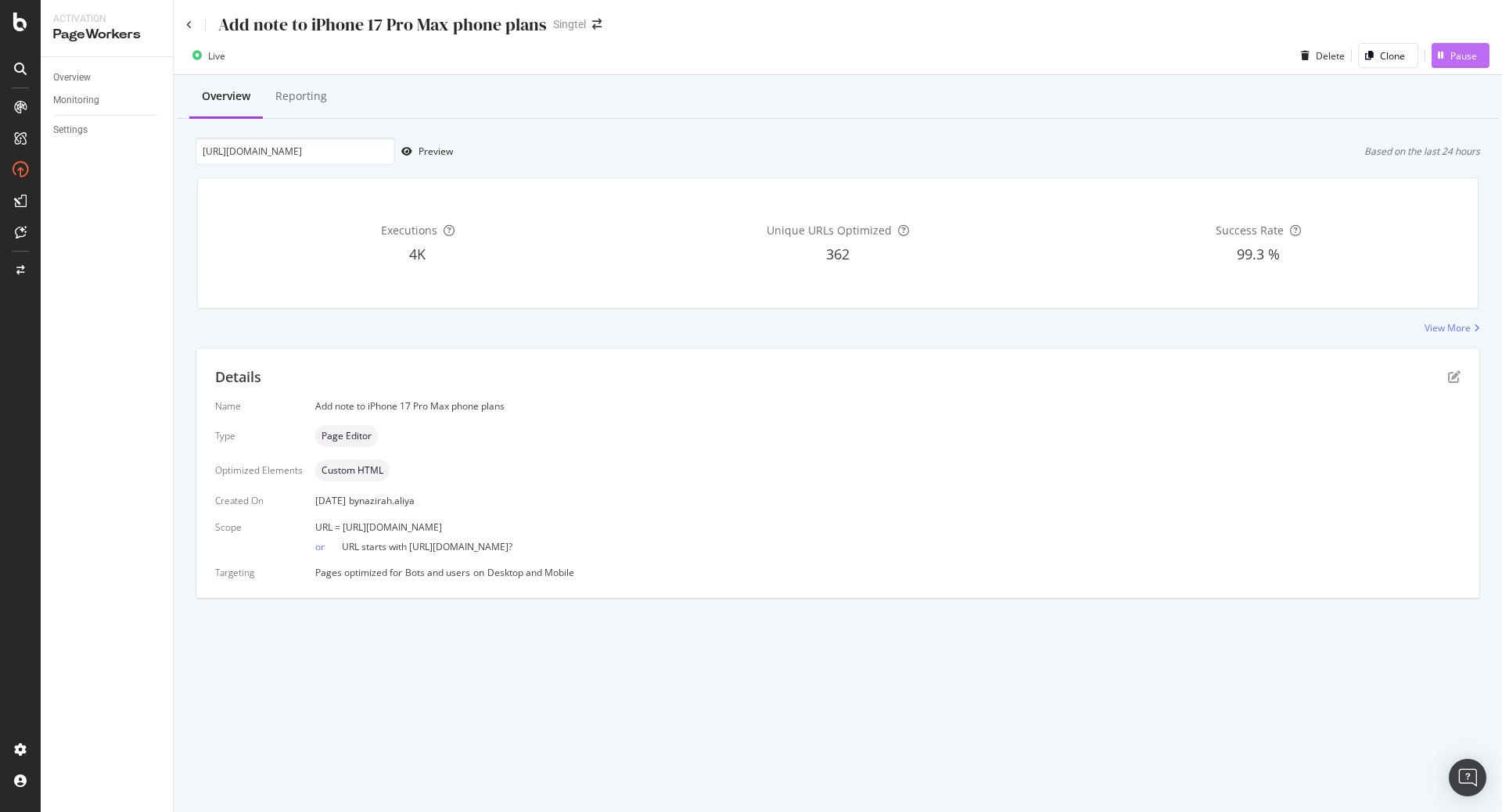
click at [1453, 55] on div "Activation PageWorkers Overview Monitoring Settings Add note to iPhone 17 Pro M…" at bounding box center [751, 406] width 1502 height 812
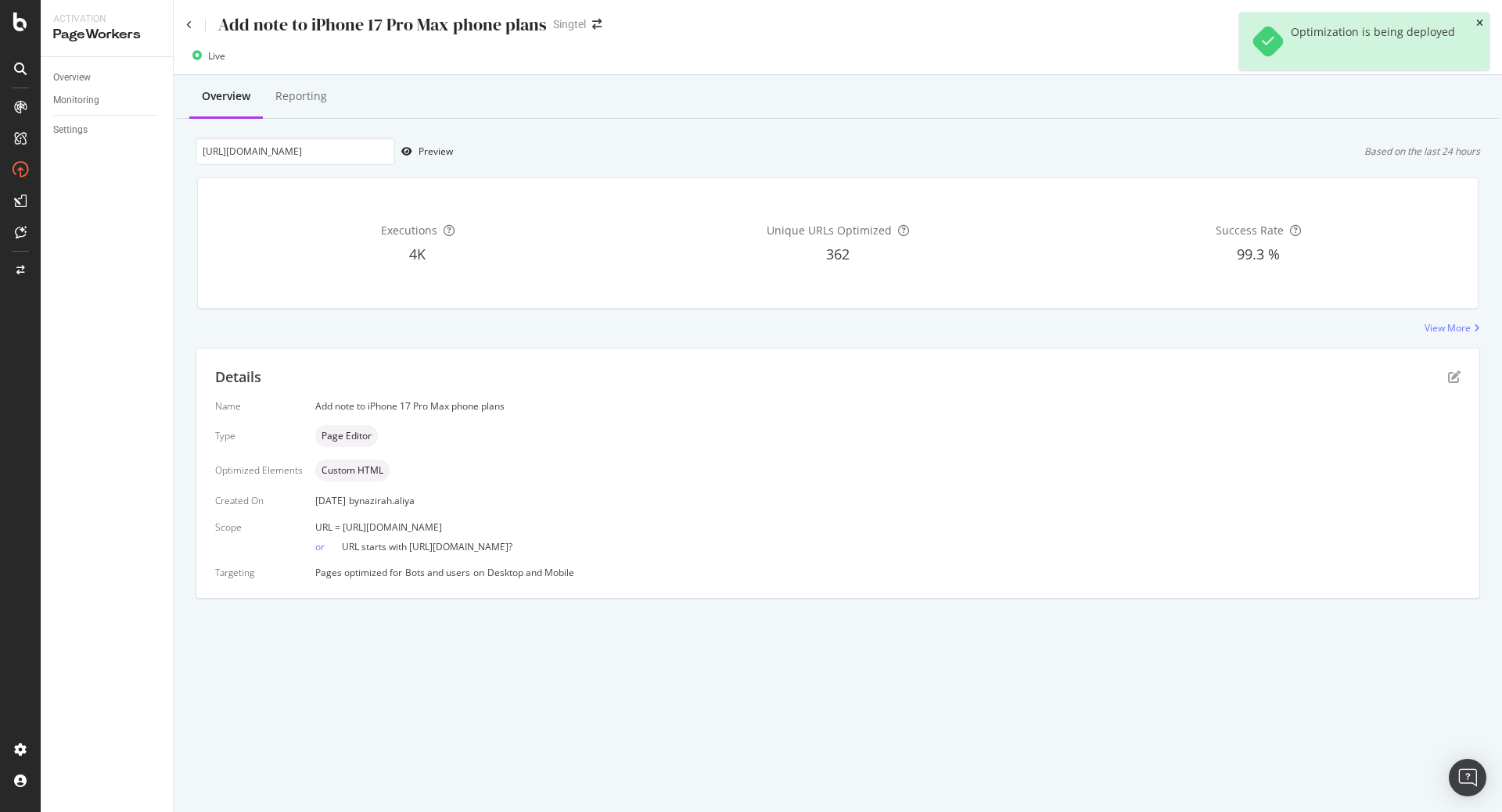
click at [1477, 24] on icon "close toast" at bounding box center [1479, 23] width 7 height 9
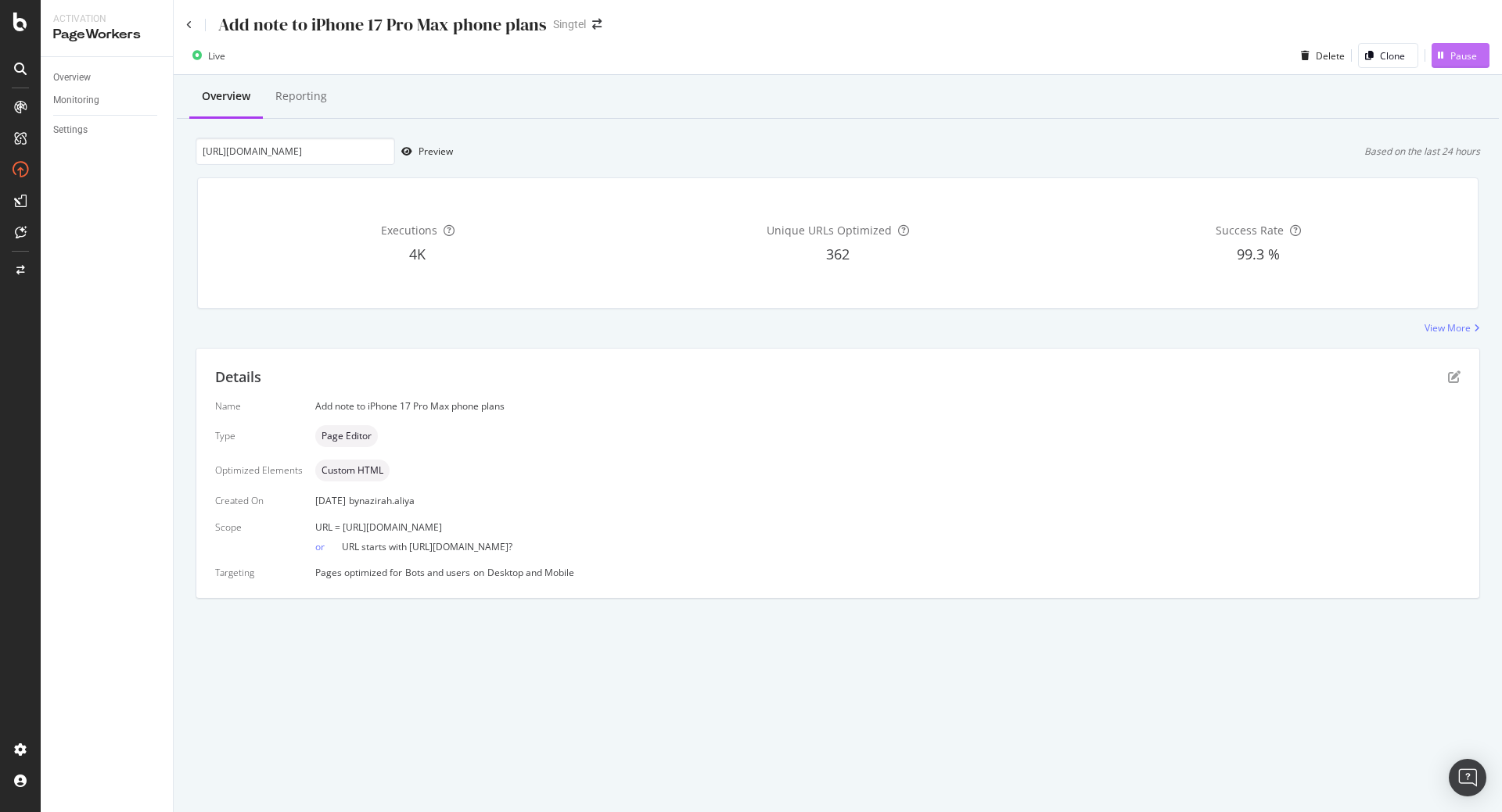
click at [1461, 53] on div "Pause" at bounding box center [1464, 56] width 27 height 13
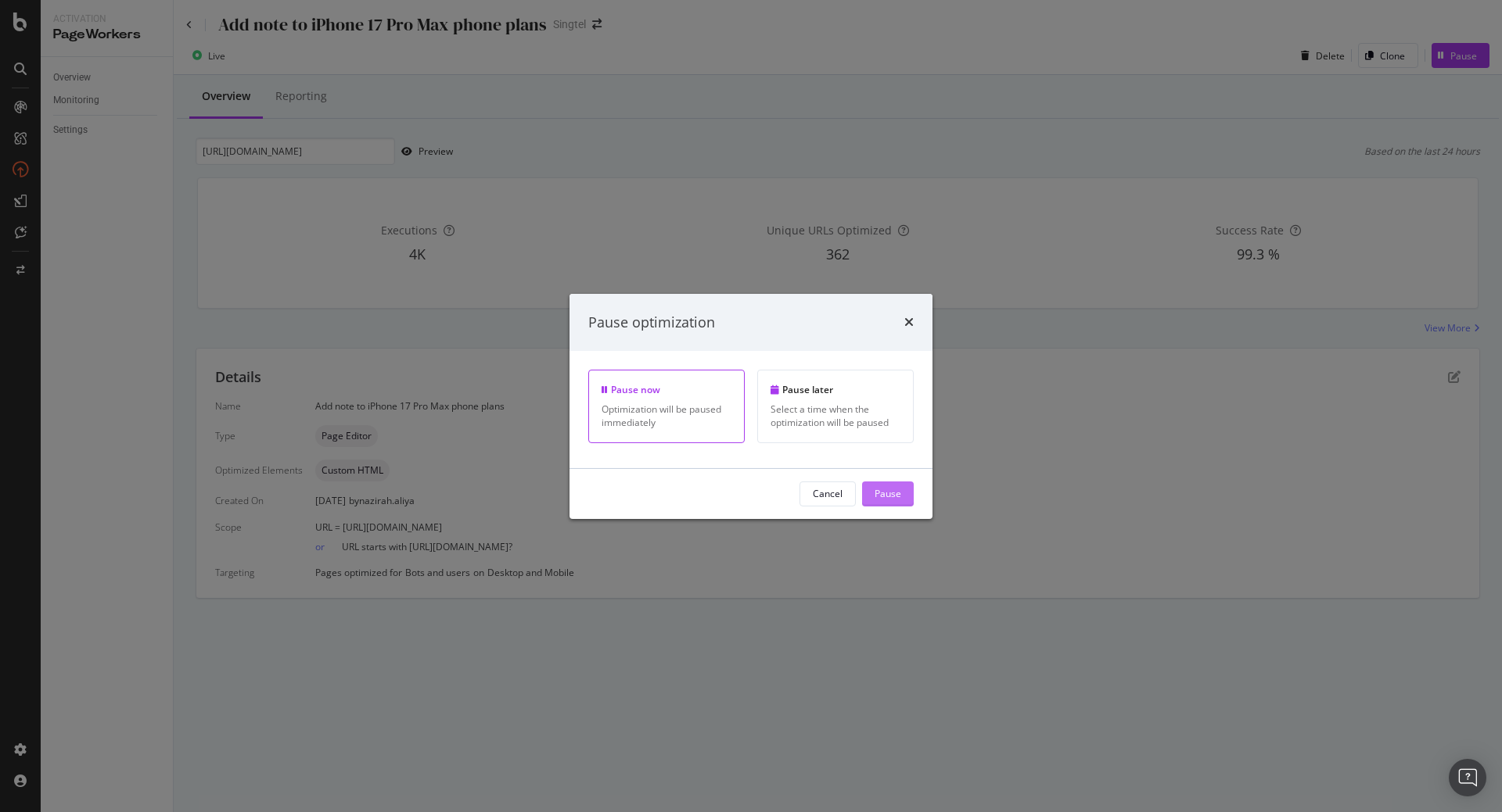
click at [890, 491] on div "Pause" at bounding box center [887, 493] width 27 height 13
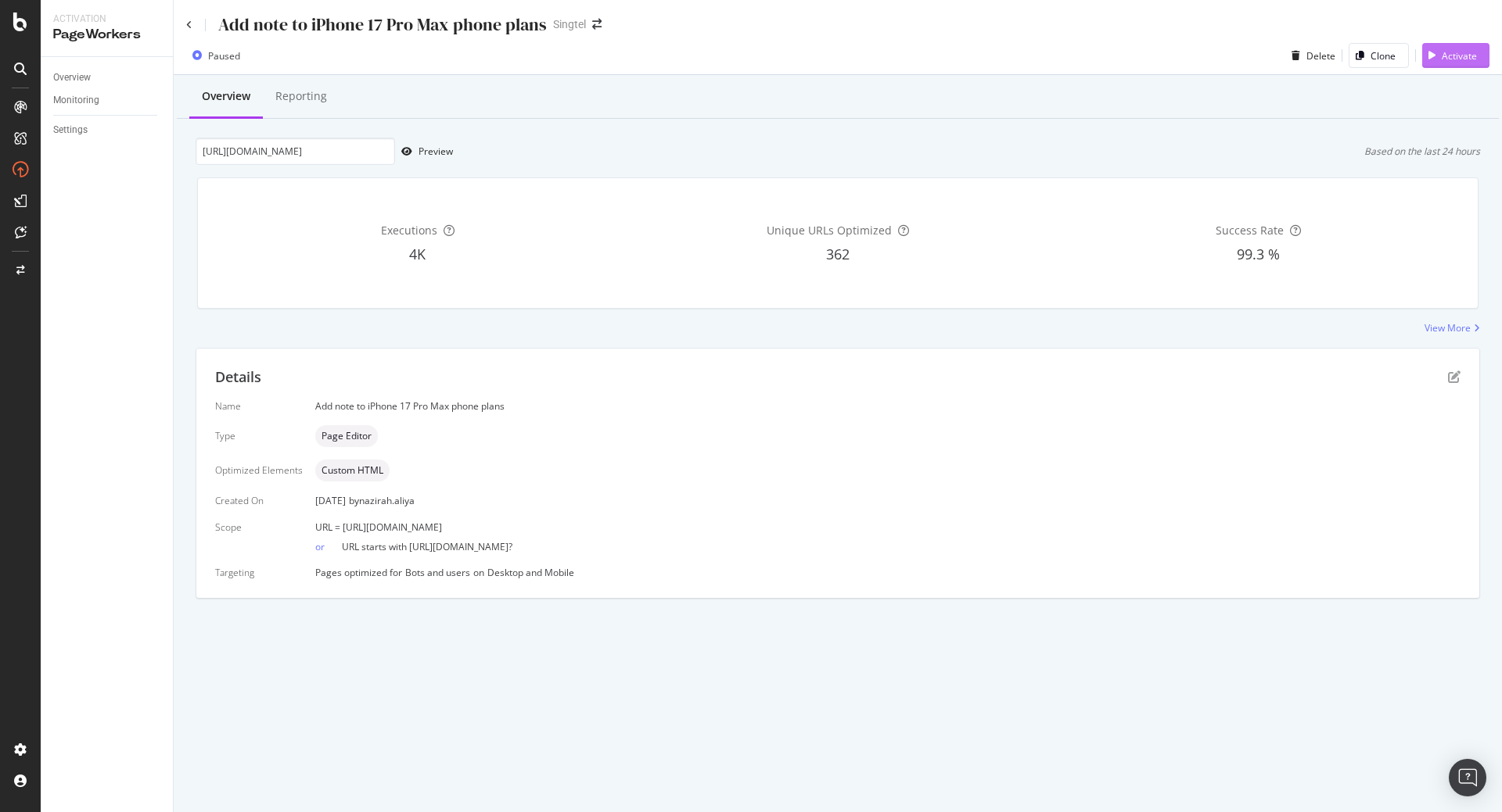
click at [1468, 60] on div "Activate" at bounding box center [1459, 56] width 35 height 13
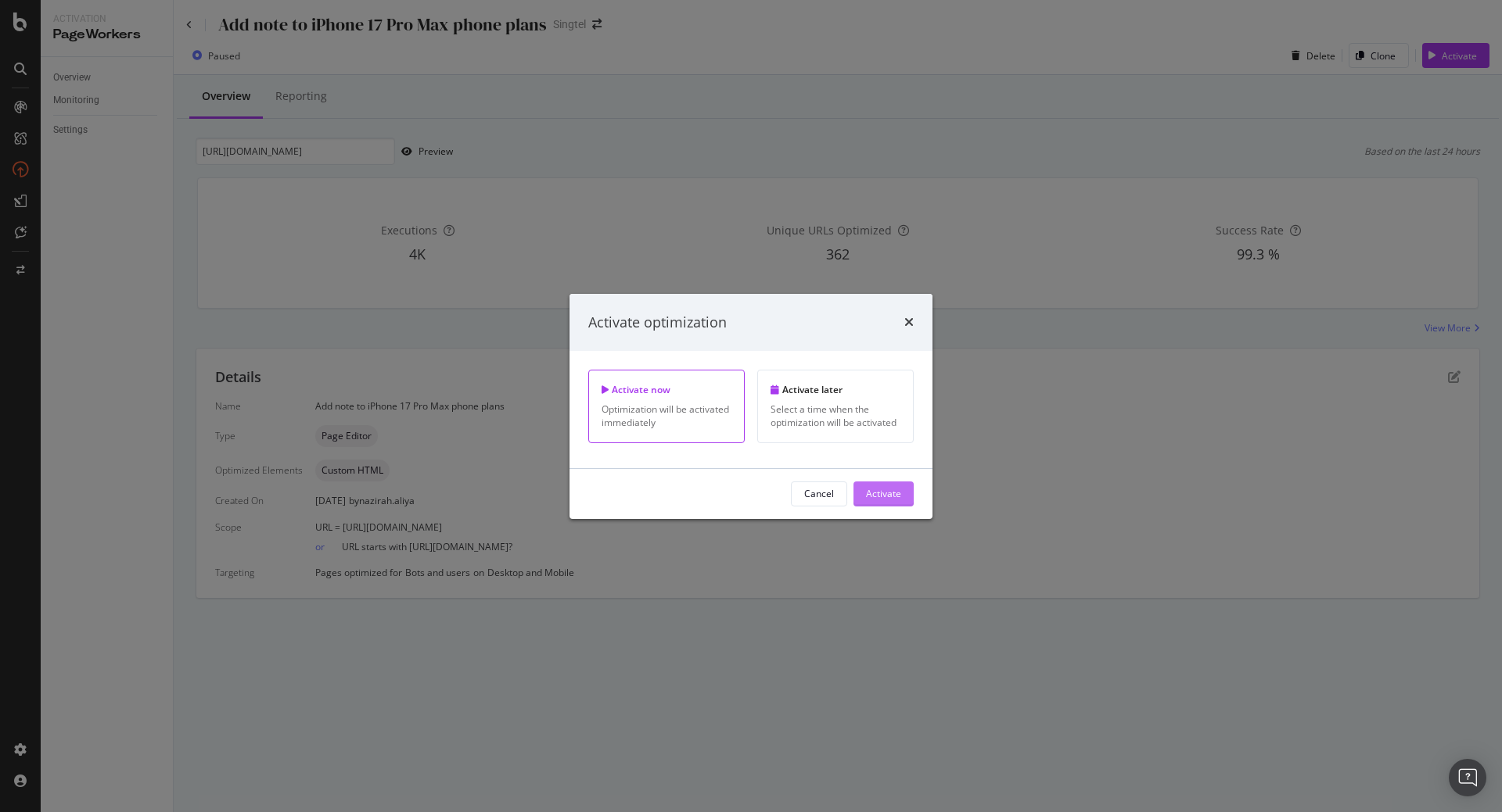
click at [906, 497] on button "Activate" at bounding box center [883, 494] width 60 height 25
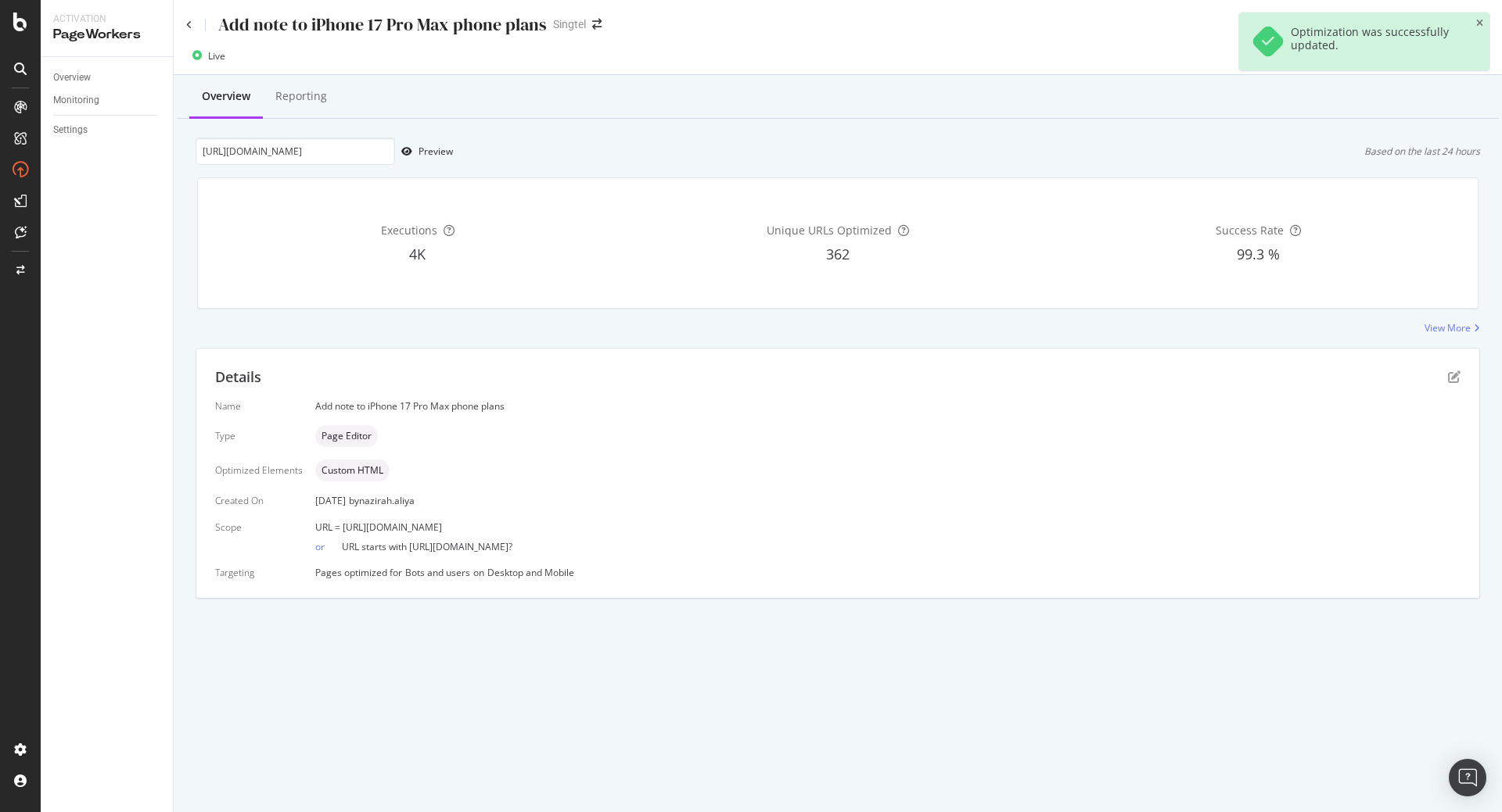
click at [838, 484] on div "Name Add note to iPhone 17 Pro Max phone plans Type Page Editor Optimized Eleme…" at bounding box center [838, 489] width 1245 height 180
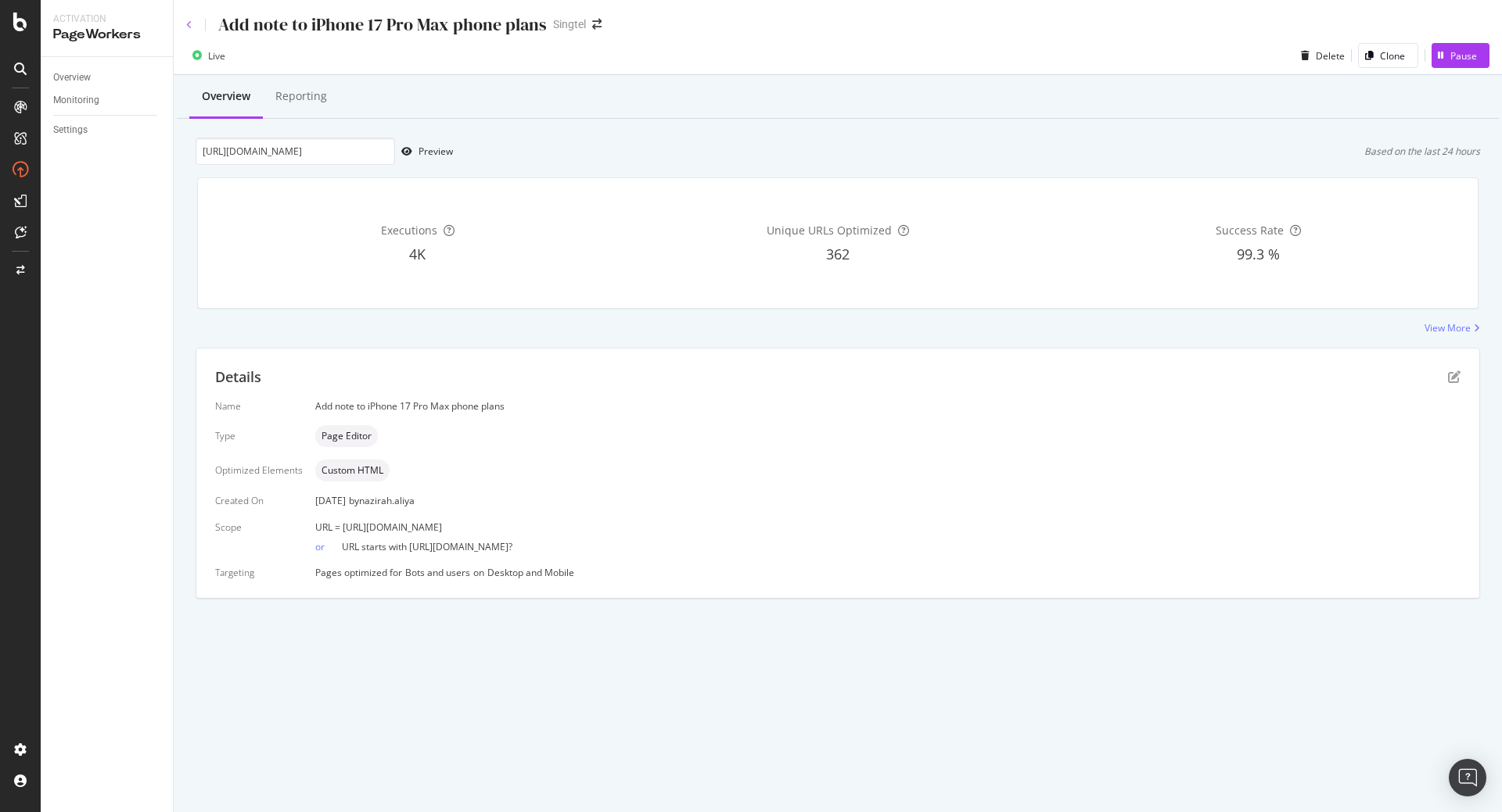
click at [190, 27] on icon at bounding box center [190, 25] width 7 height 9
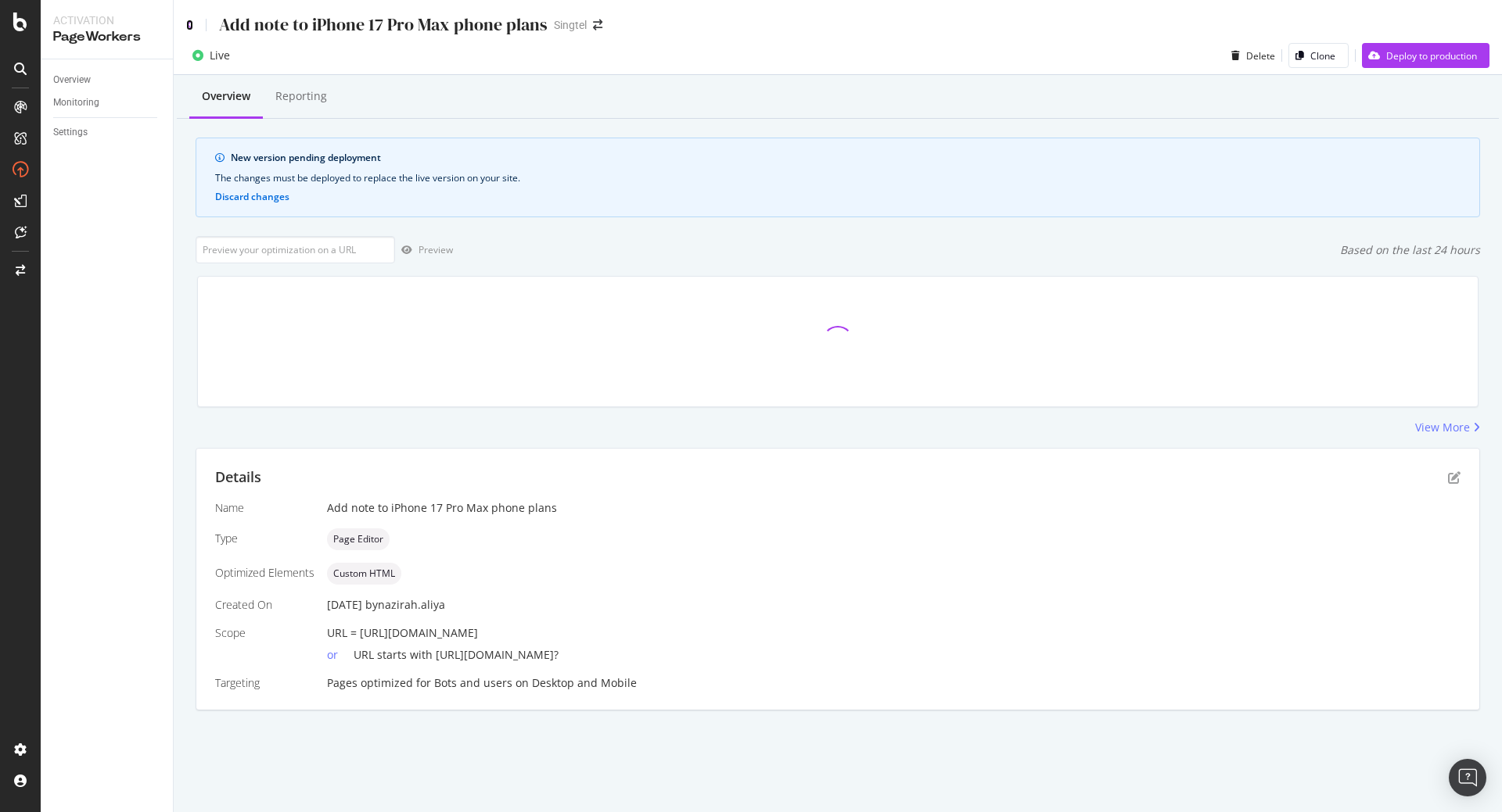
click at [186, 27] on icon at bounding box center [190, 25] width 7 height 11
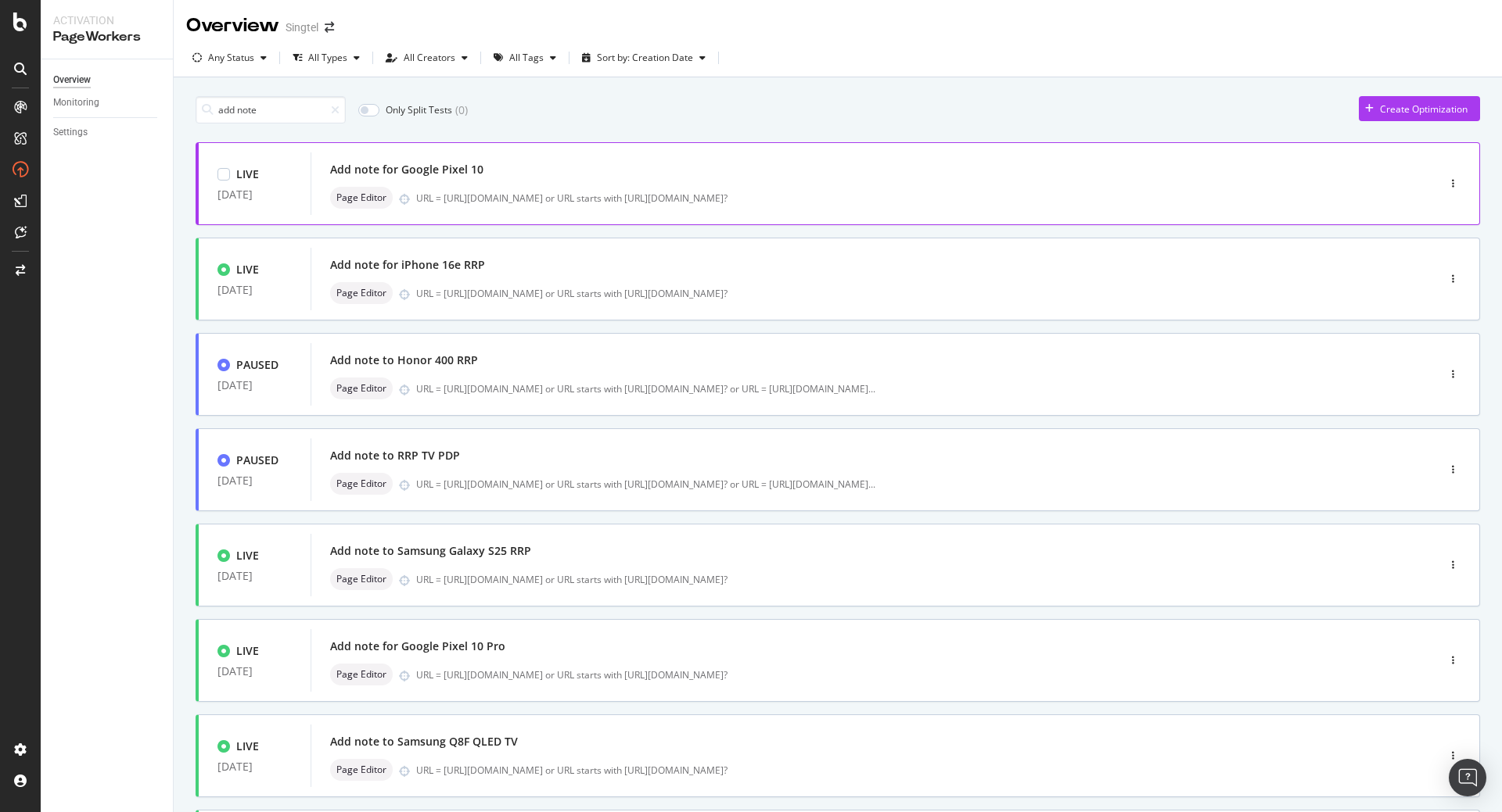
click at [479, 203] on div "URL = [URL][DOMAIN_NAME] or URL starts with [URL][DOMAIN_NAME]?" at bounding box center [893, 199] width 954 height 13
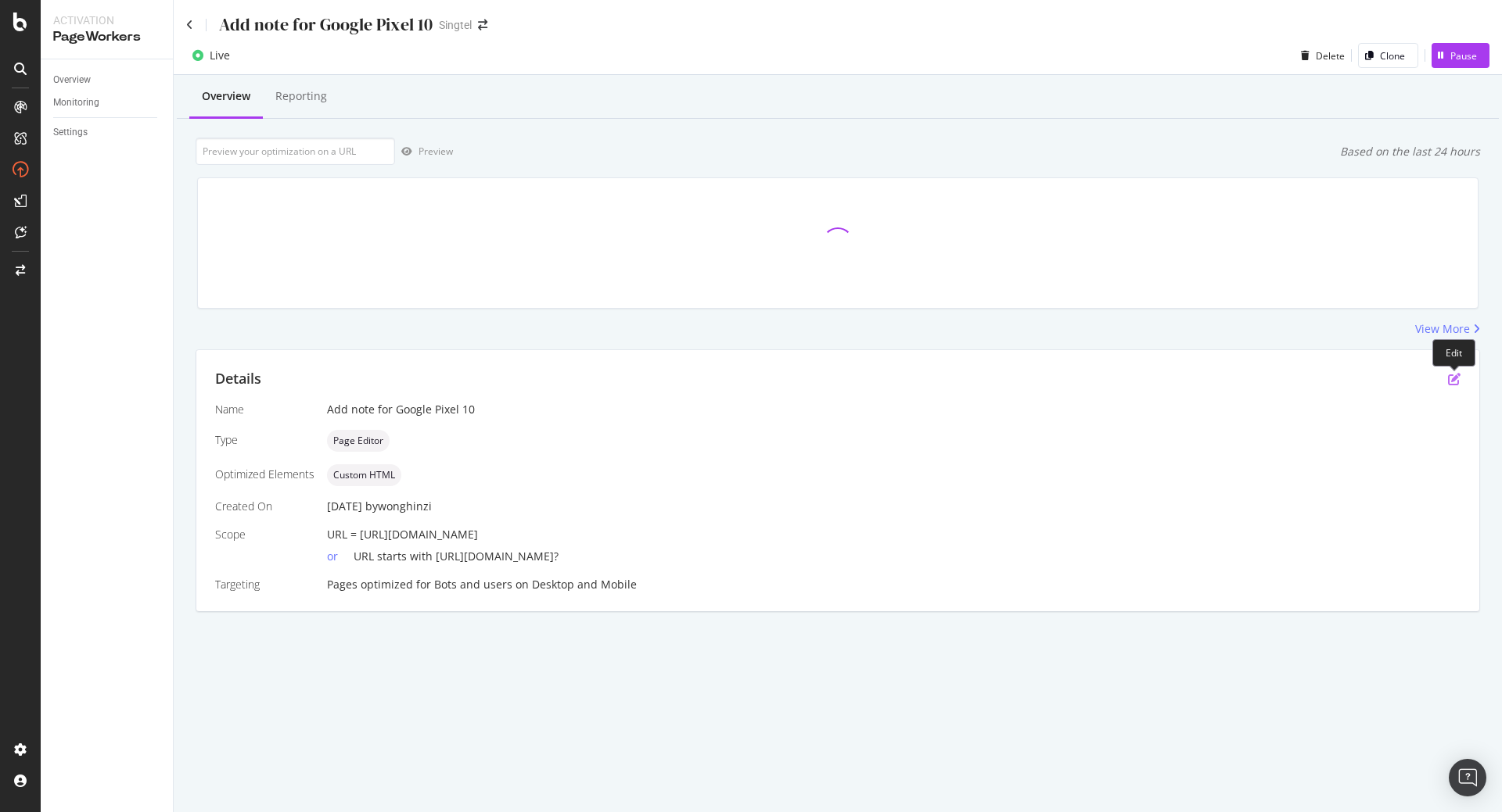
click at [1455, 378] on icon "pen-to-square" at bounding box center [1454, 379] width 12 height 12
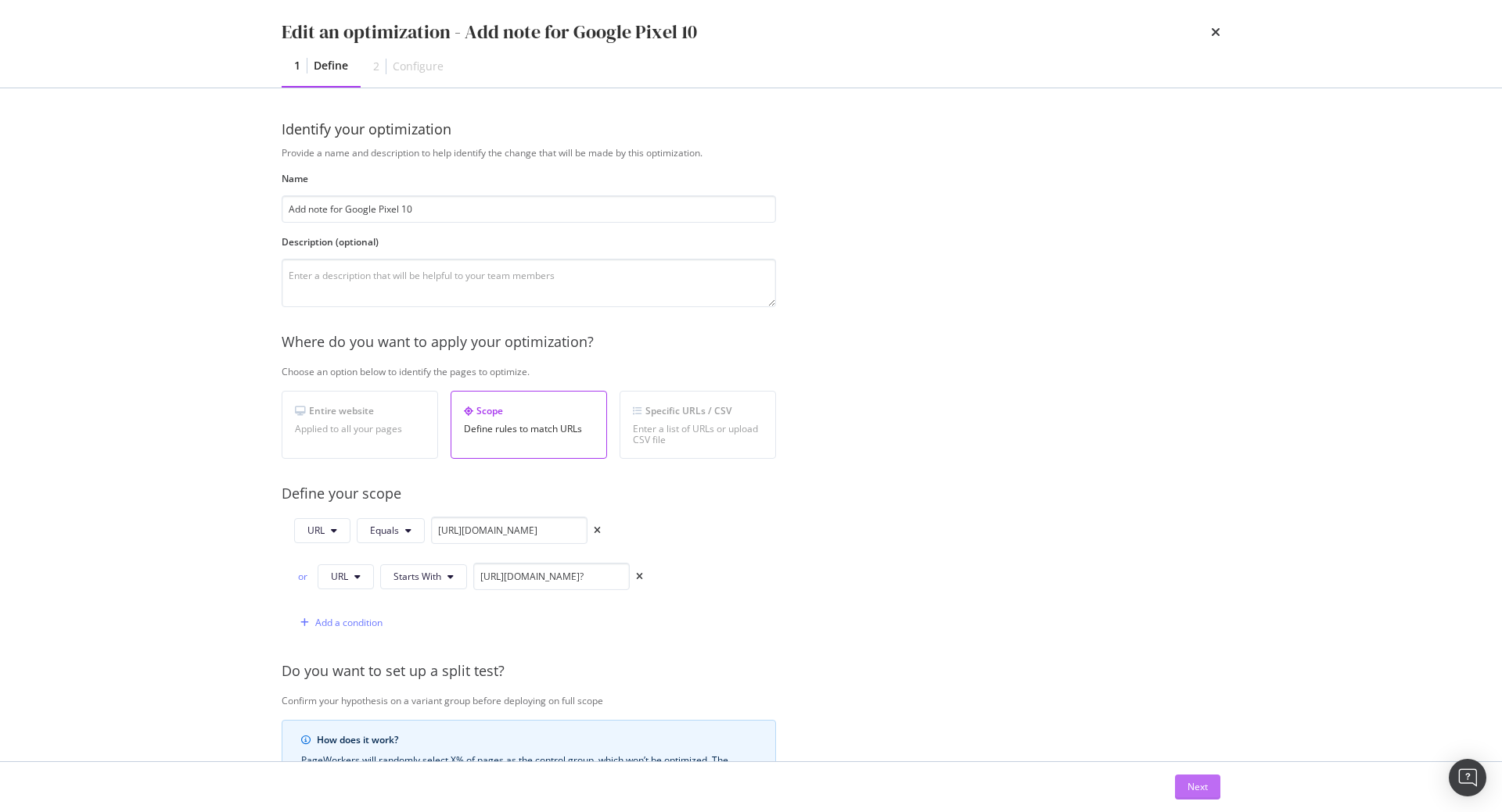
click at [1205, 784] on div "Next" at bounding box center [1197, 787] width 20 height 13
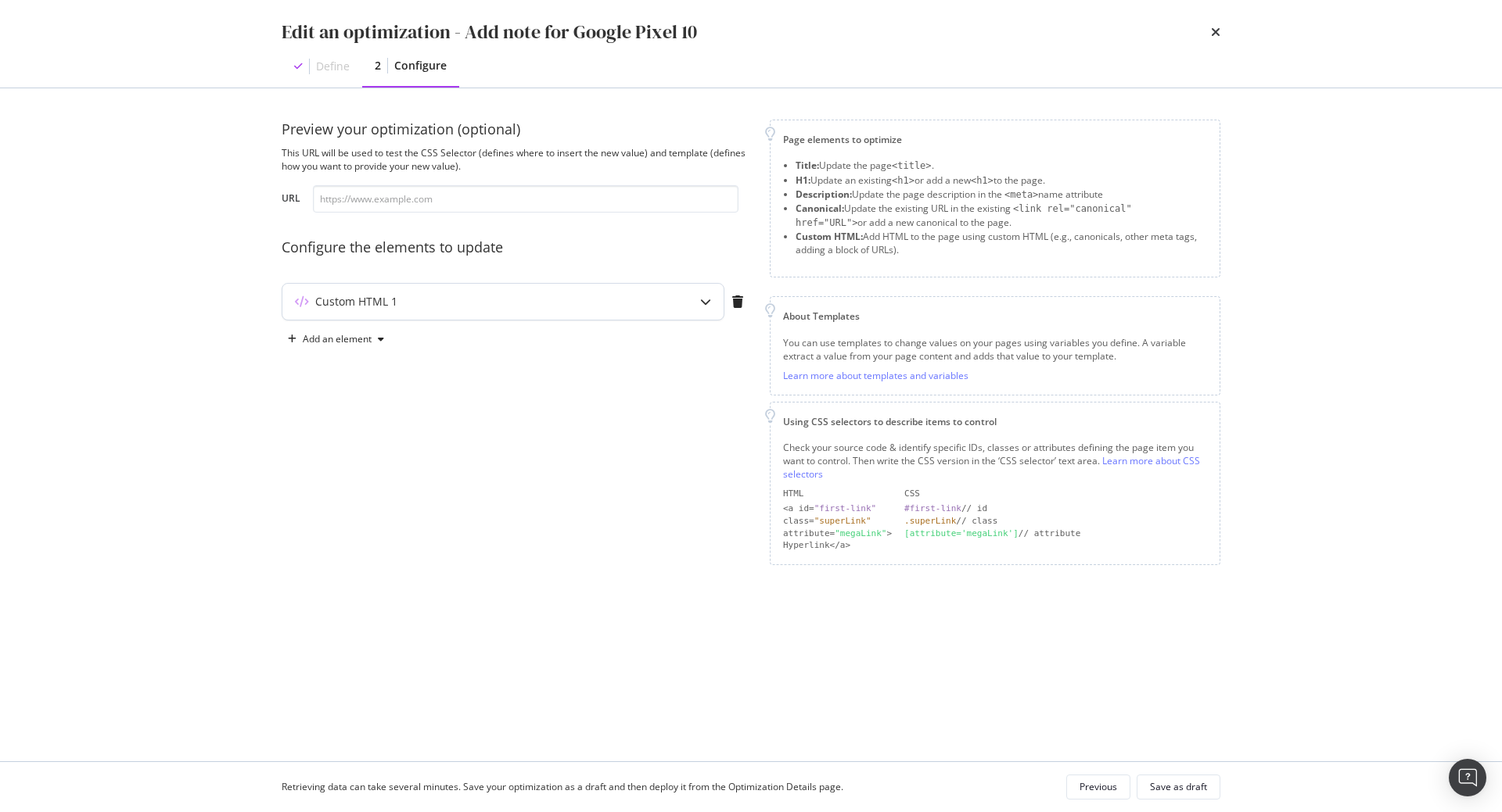
click at [688, 310] on div "modal" at bounding box center [705, 301] width 36 height 36
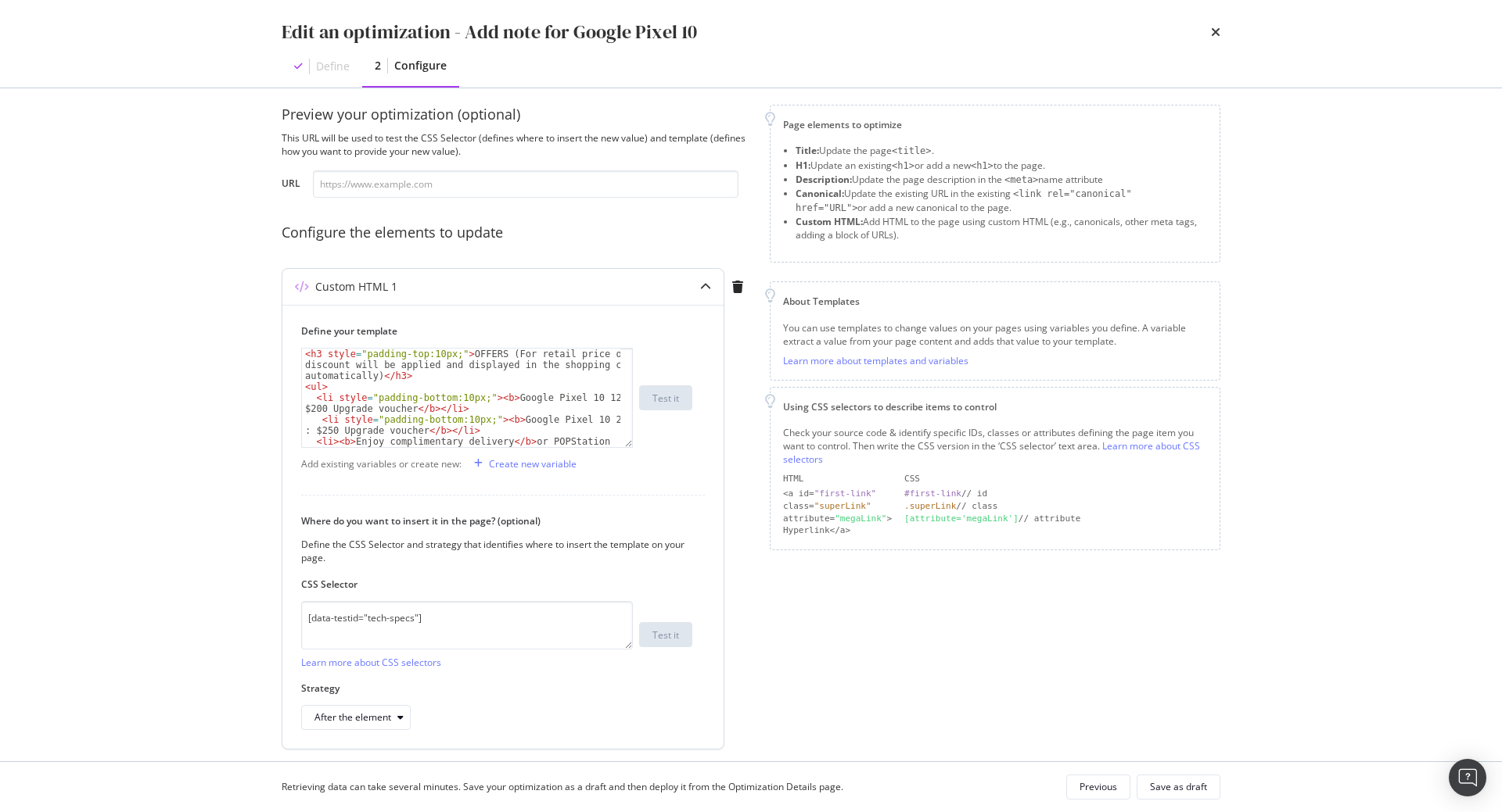
scroll to position [16, 0]
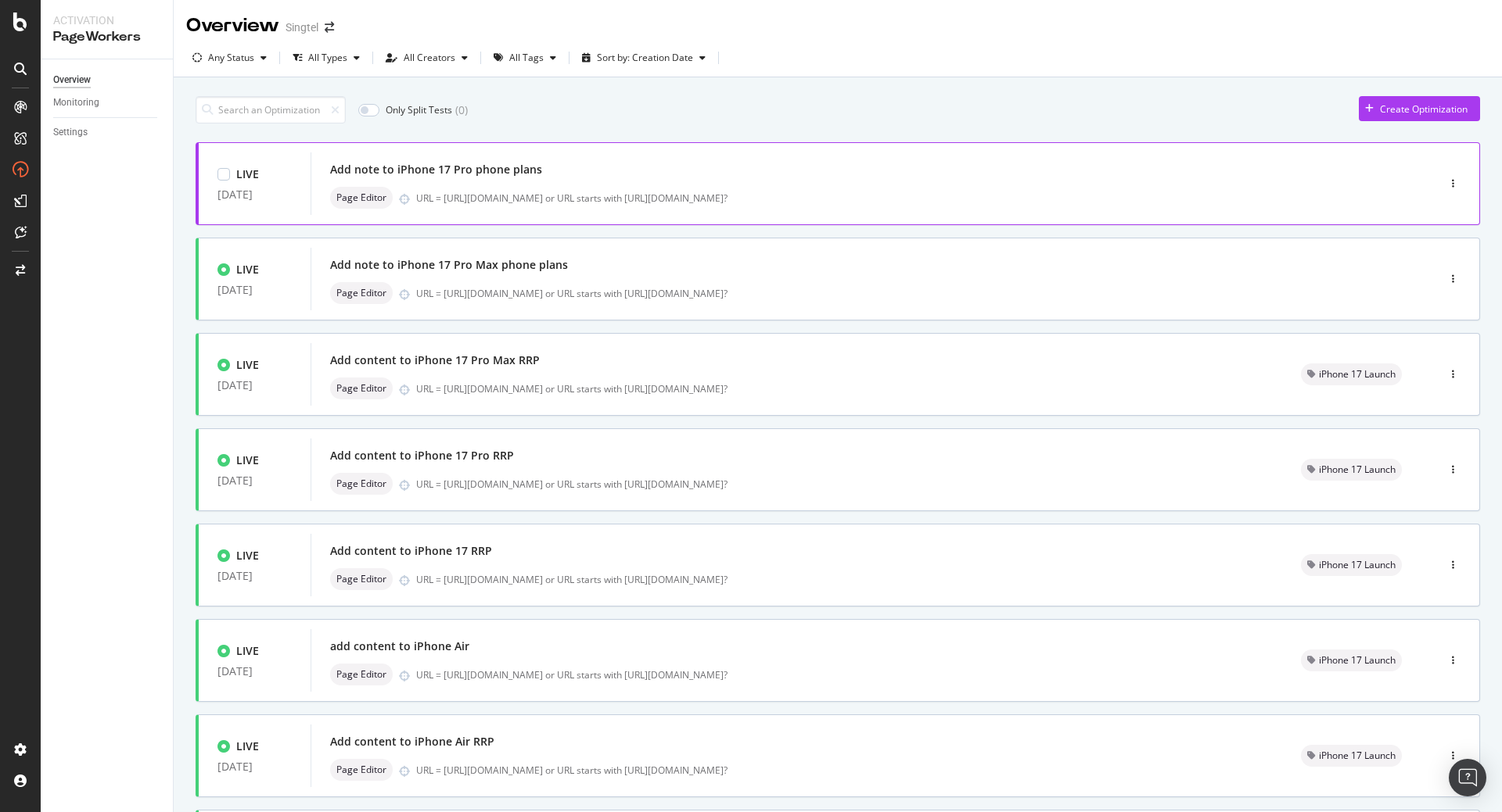
click at [574, 195] on div "URL = [URL][DOMAIN_NAME] or URL starts with [URL][DOMAIN_NAME]?" at bounding box center [893, 199] width 954 height 13
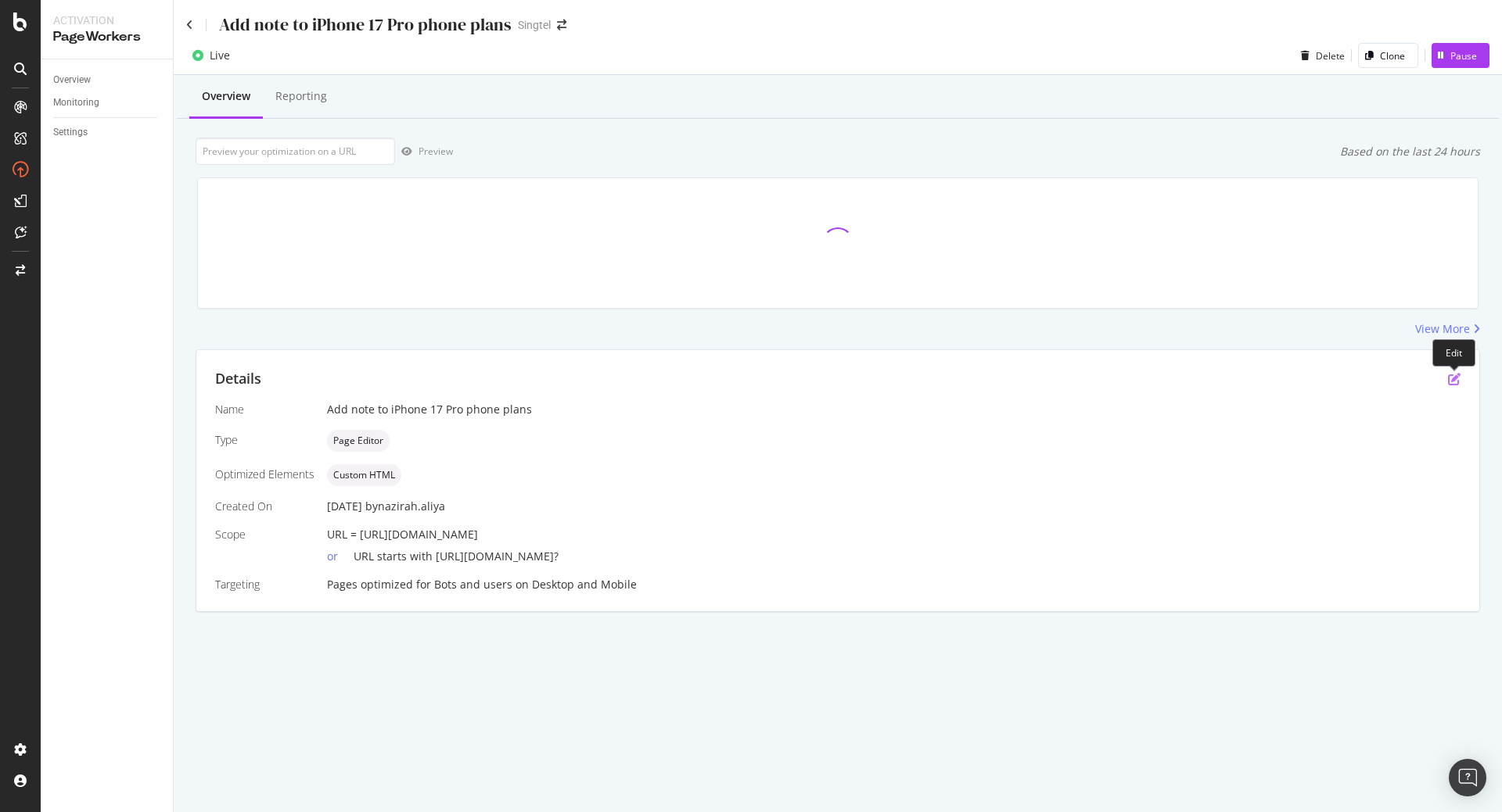
click at [1453, 381] on icon "pen-to-square" at bounding box center [1454, 379] width 12 height 12
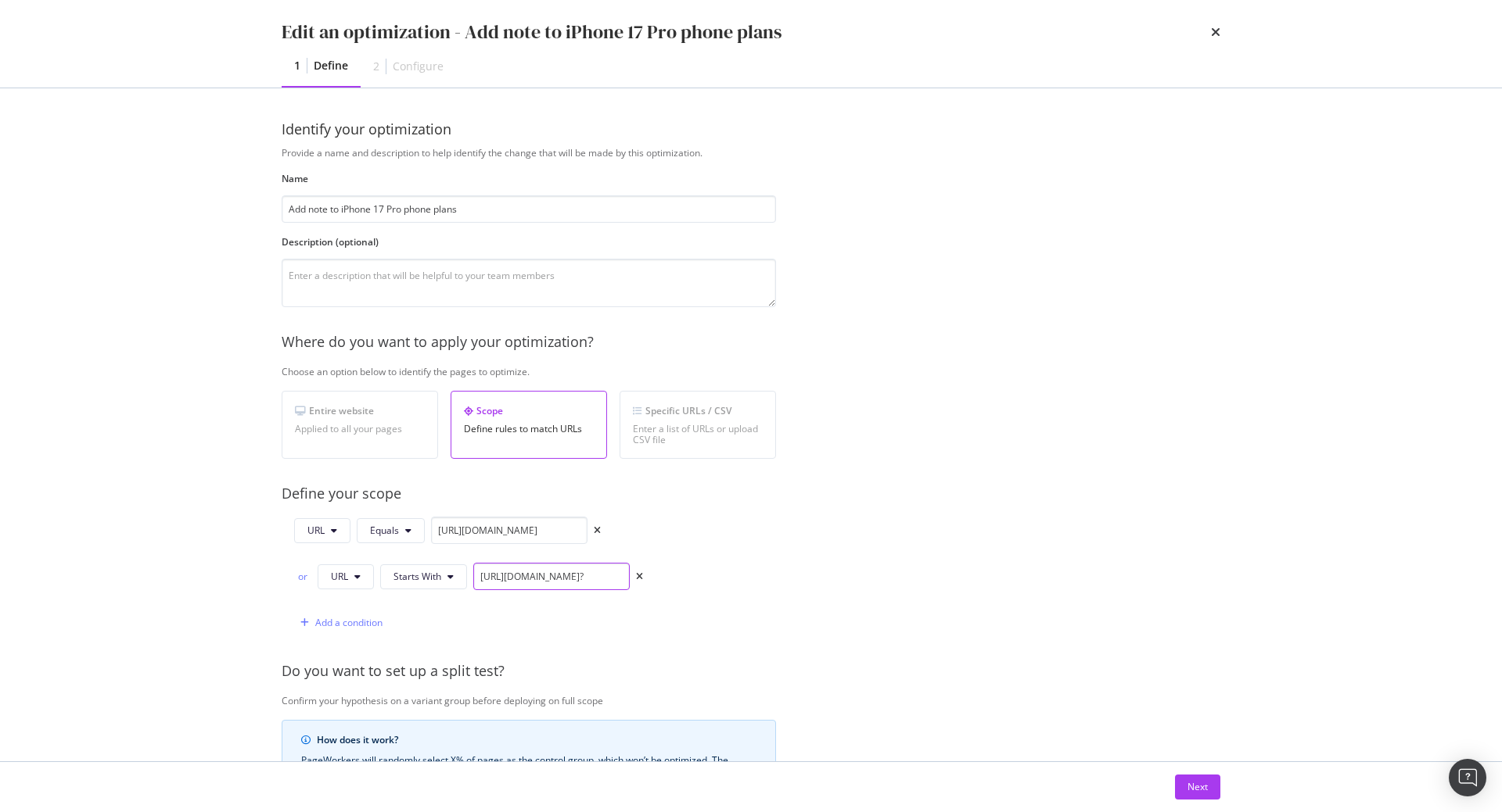
scroll to position [0, 97]
drag, startPoint x: 619, startPoint y: 578, endPoint x: 684, endPoint y: 582, distance: 65.1
click at [684, 582] on div "URL Equals https://shop.singtel.com/phones/apple-iphone-17-pro or URL Starts Wi…" at bounding box center [529, 577] width 494 height 119
click at [811, 596] on div "Provide a name and description to help identify the change that will be made by…" at bounding box center [751, 591] width 939 height 890
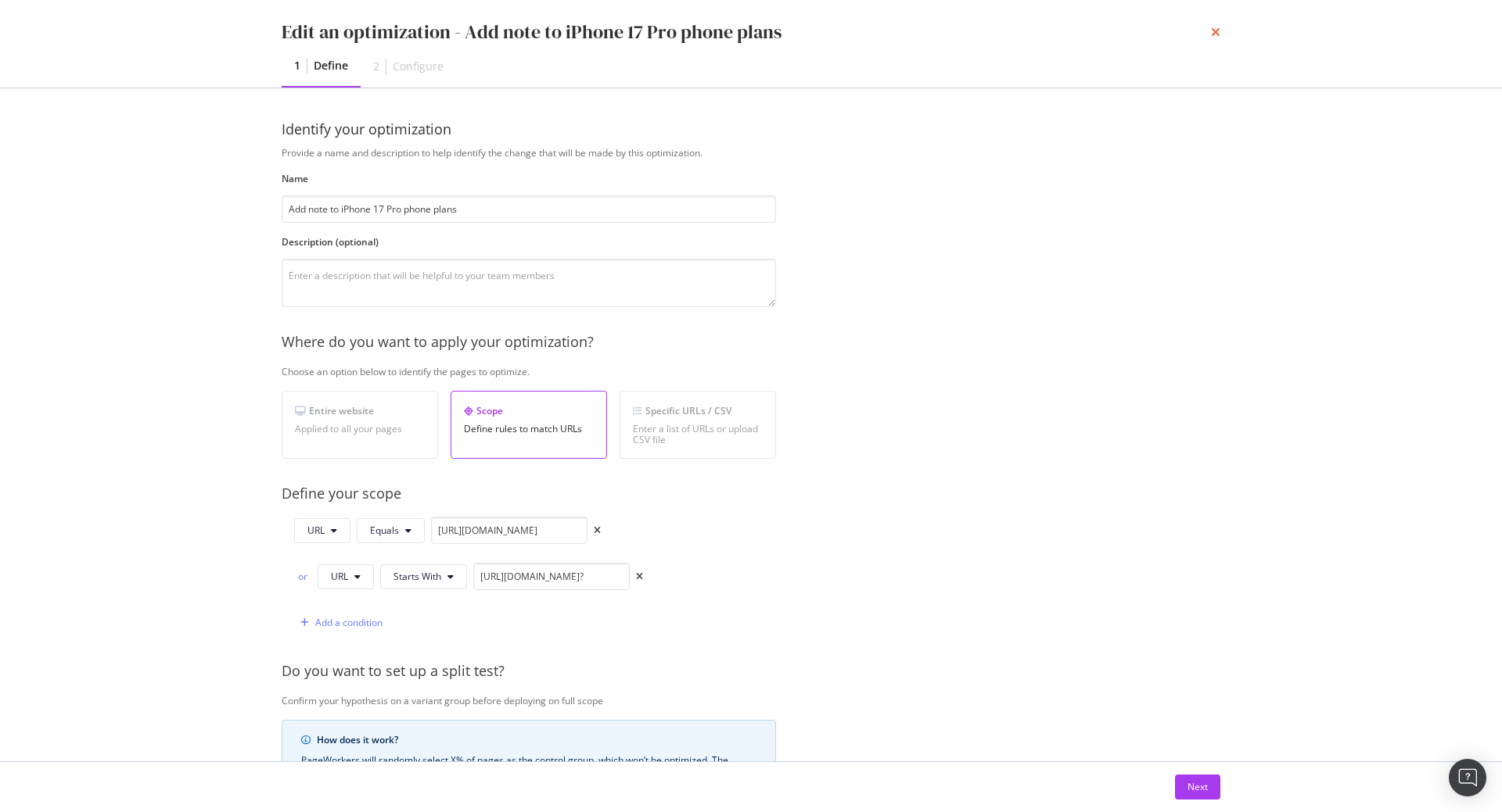
click at [1214, 33] on icon "times" at bounding box center [1215, 32] width 9 height 12
